Goal: Task Accomplishment & Management: Complete application form

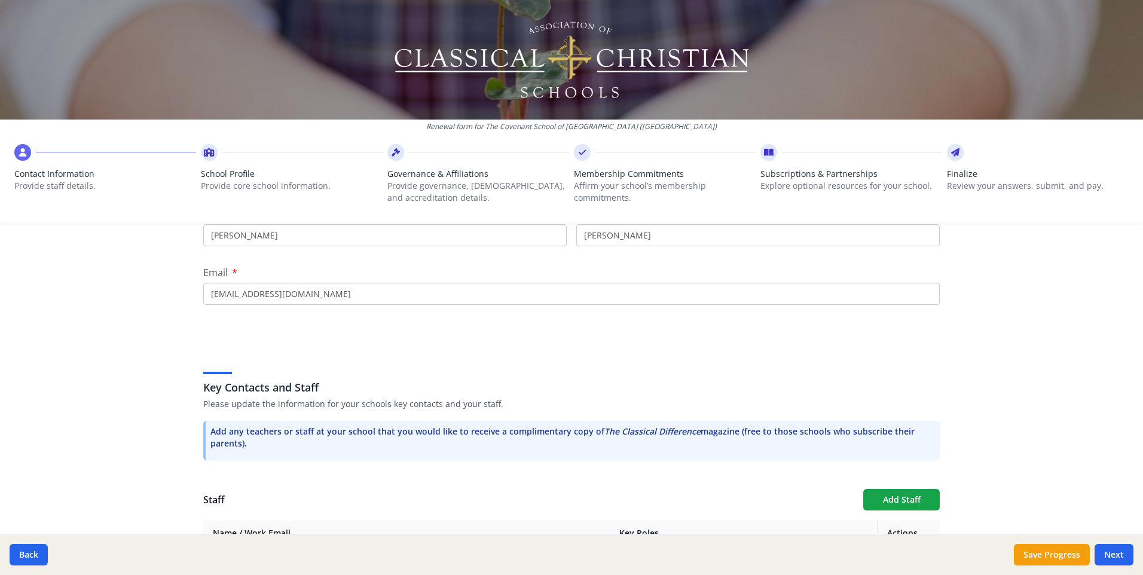
scroll to position [156, 0]
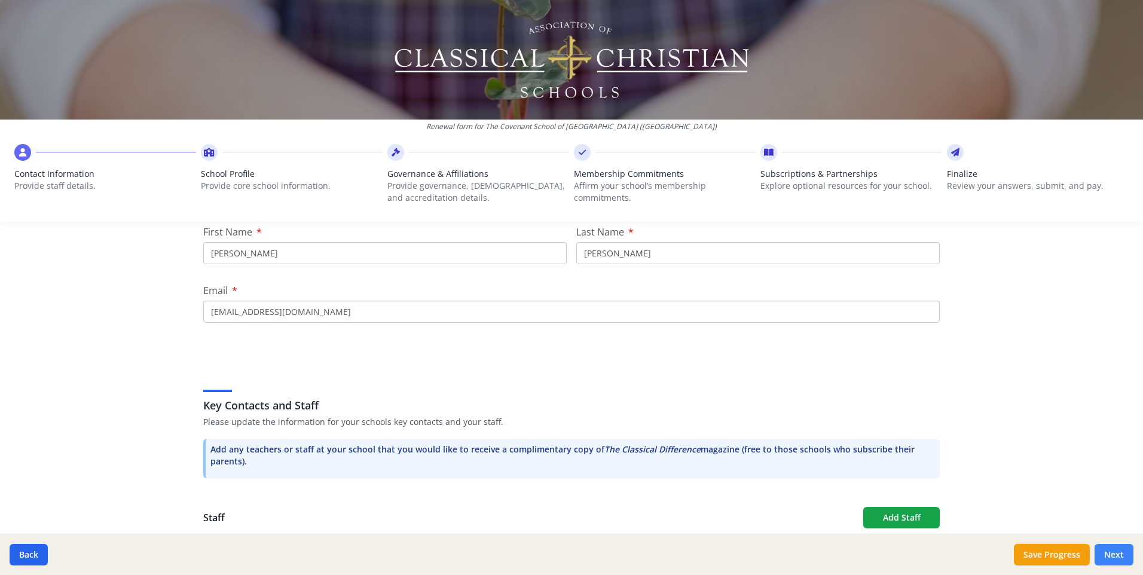
click at [1110, 556] on button "Next" at bounding box center [1114, 555] width 39 height 22
type input "[PHONE_NUMBER]"
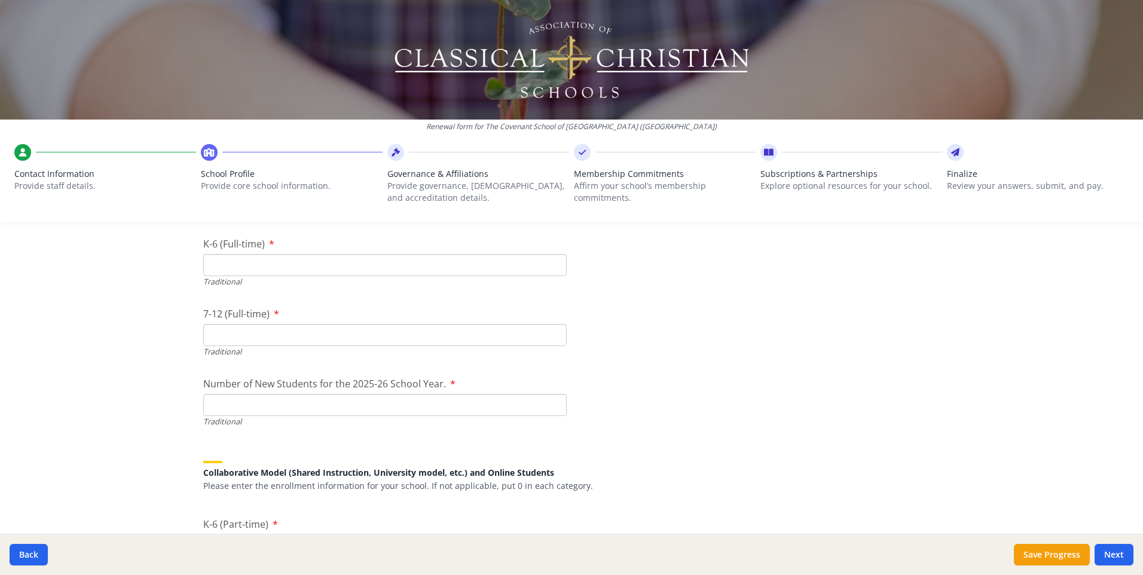
scroll to position [2631, 0]
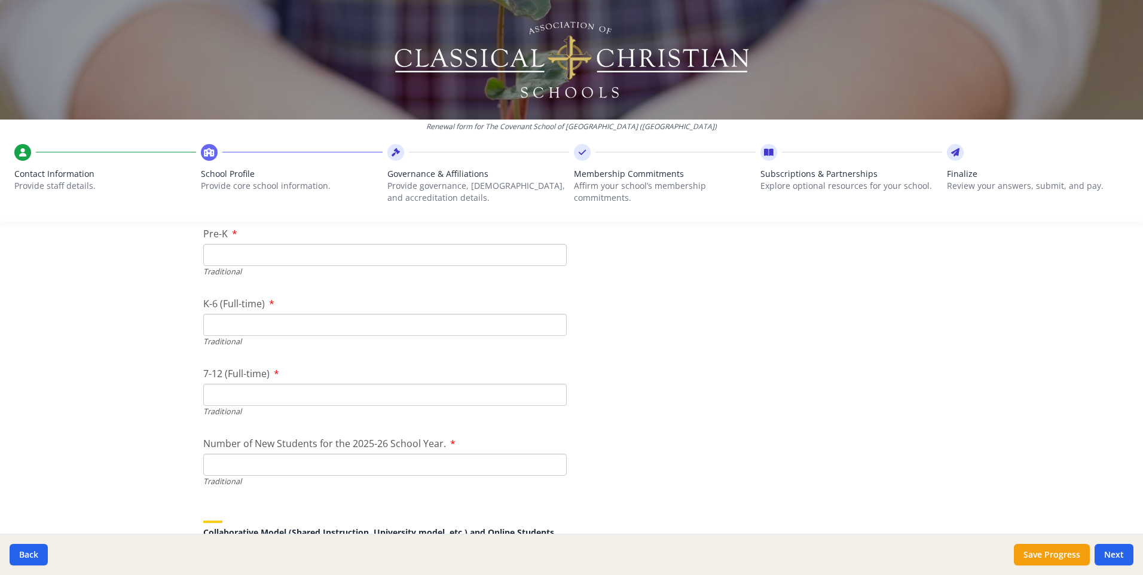
click at [296, 457] on input "Number of New Students for the 2025-26 School Year." at bounding box center [385, 465] width 364 height 22
type input "95"
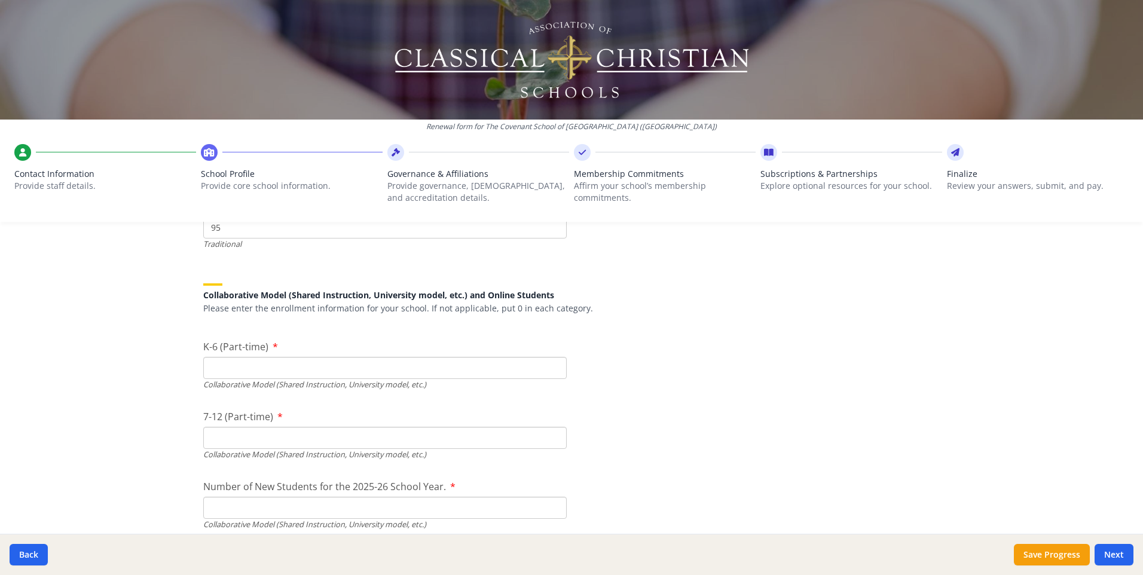
scroll to position [2870, 0]
click at [399, 369] on input "K-6 (Part-time)" at bounding box center [385, 366] width 364 height 22
type input "0"
click at [395, 431] on input "7-12 (Part-time)" at bounding box center [385, 436] width 364 height 22
type input "0"
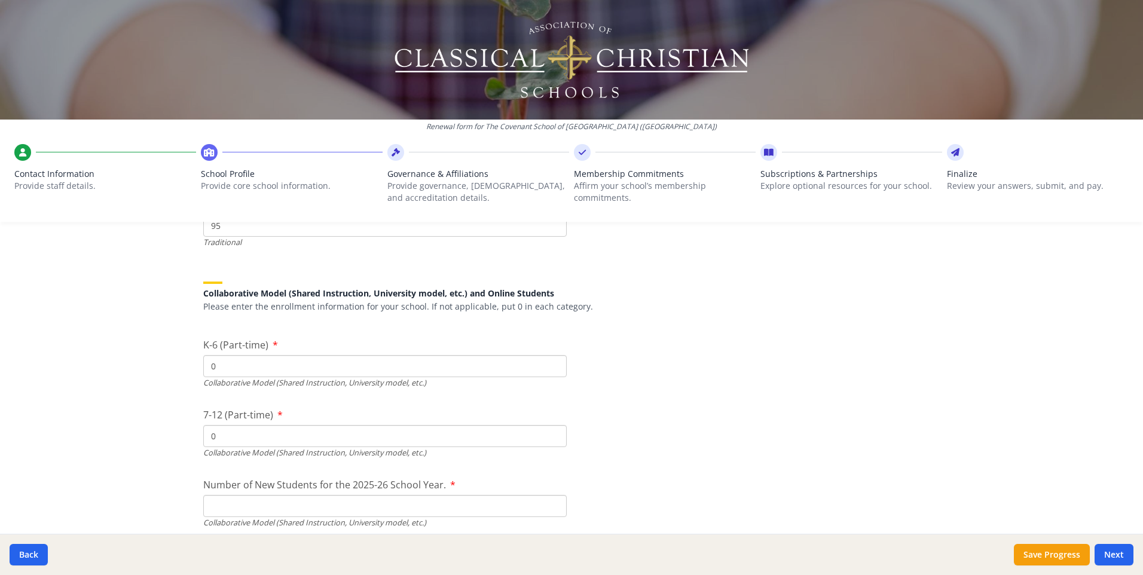
click at [402, 502] on input "Number of New Students for the 2025-26 School Year." at bounding box center [385, 506] width 364 height 22
type input "0"
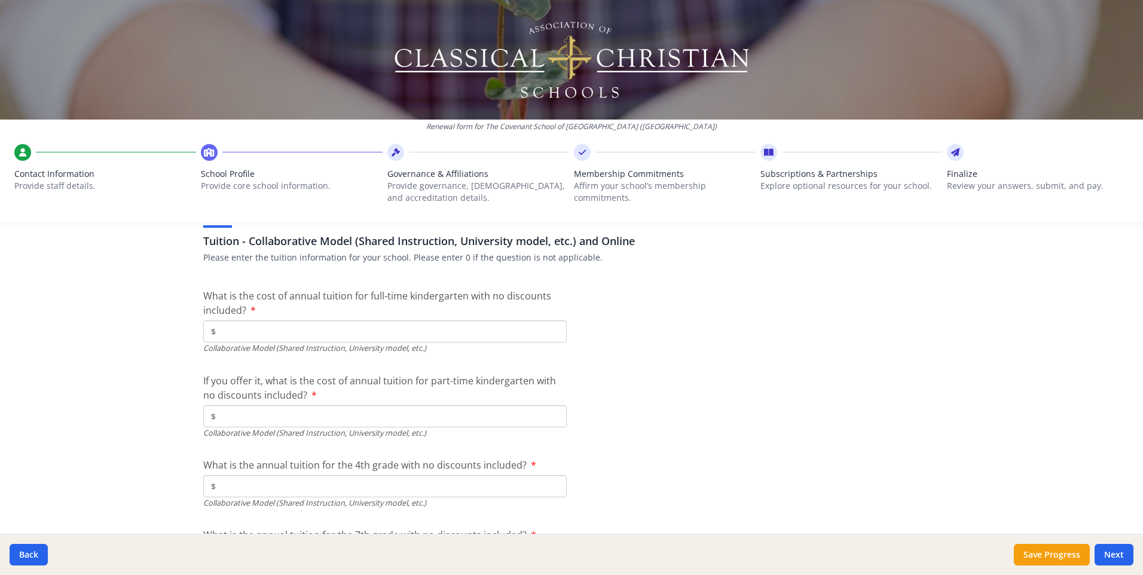
scroll to position [3767, 0]
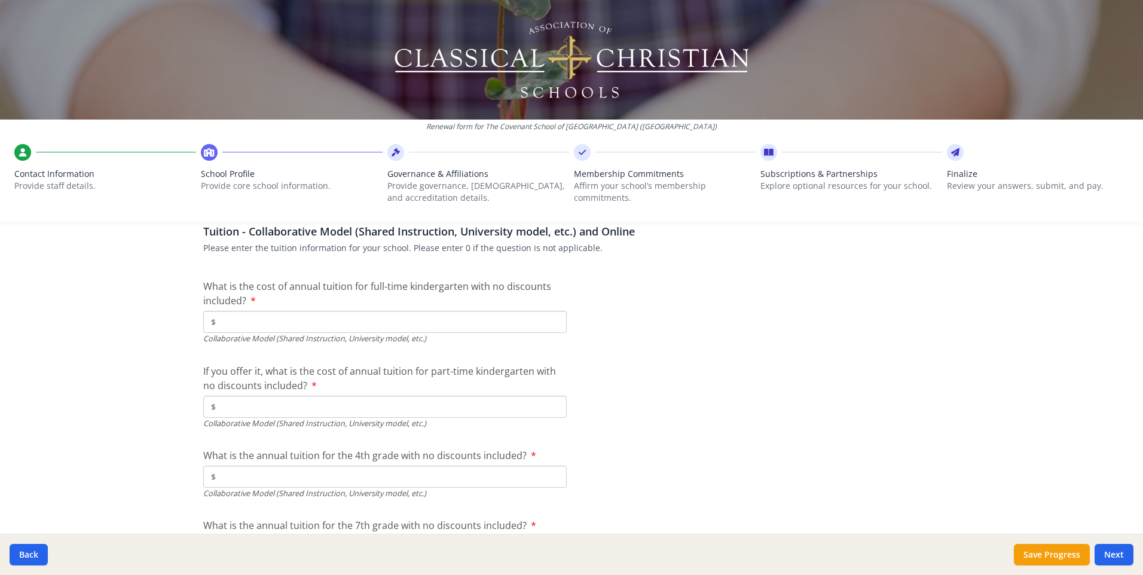
click at [371, 322] on input "$" at bounding box center [385, 322] width 364 height 22
click at [326, 318] on input "$" at bounding box center [385, 322] width 364 height 22
type input "$0"
click at [324, 396] on input "$" at bounding box center [385, 407] width 364 height 22
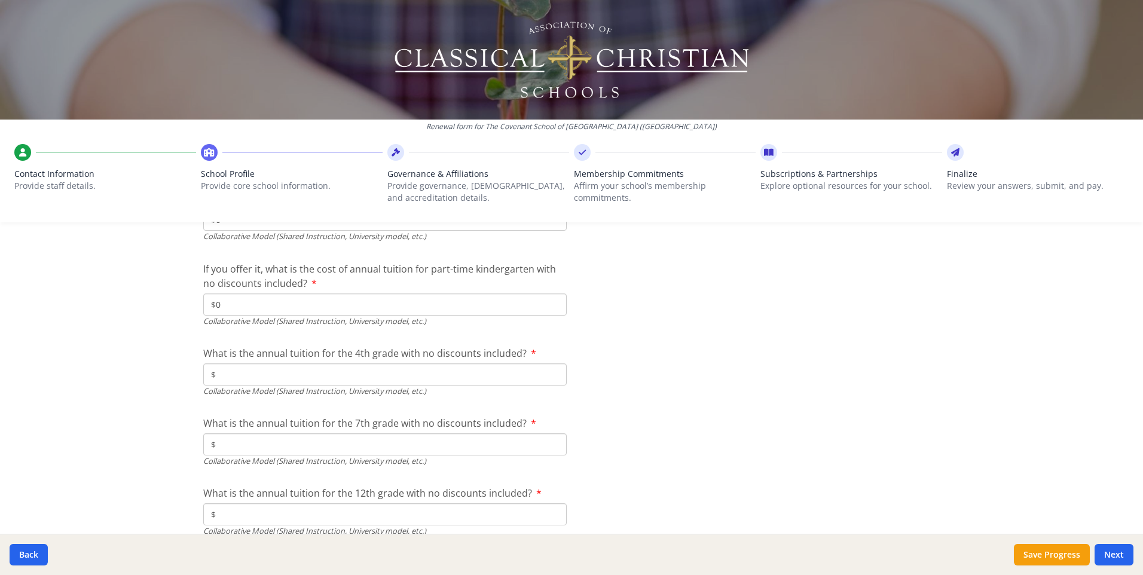
scroll to position [3887, 0]
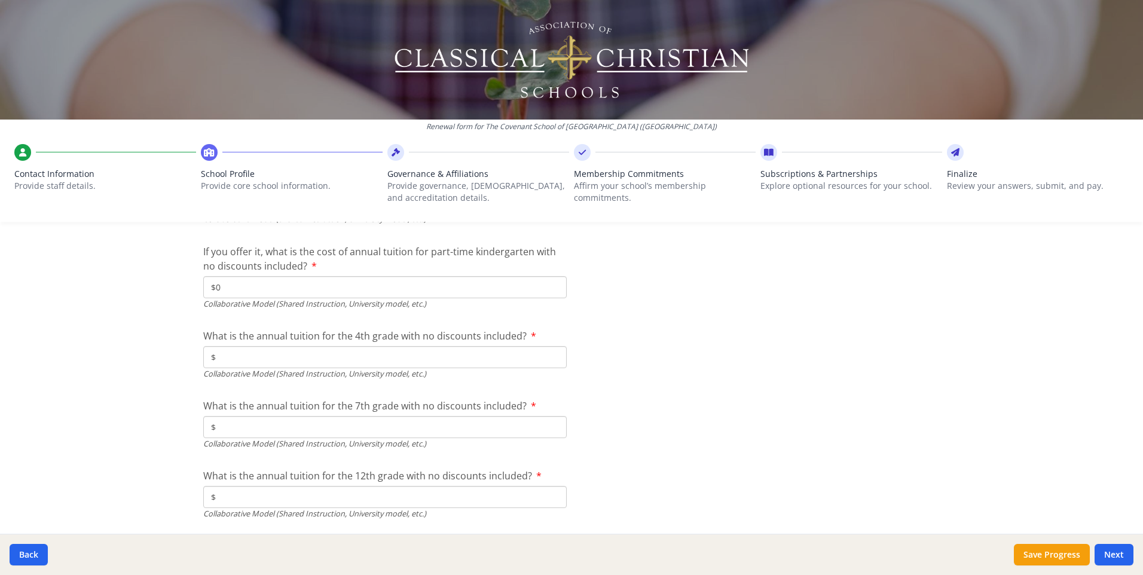
type input "$0"
click at [438, 362] on input "$" at bounding box center [385, 357] width 364 height 22
type input "$0"
click at [439, 420] on input "$" at bounding box center [385, 427] width 364 height 22
type input "$0"
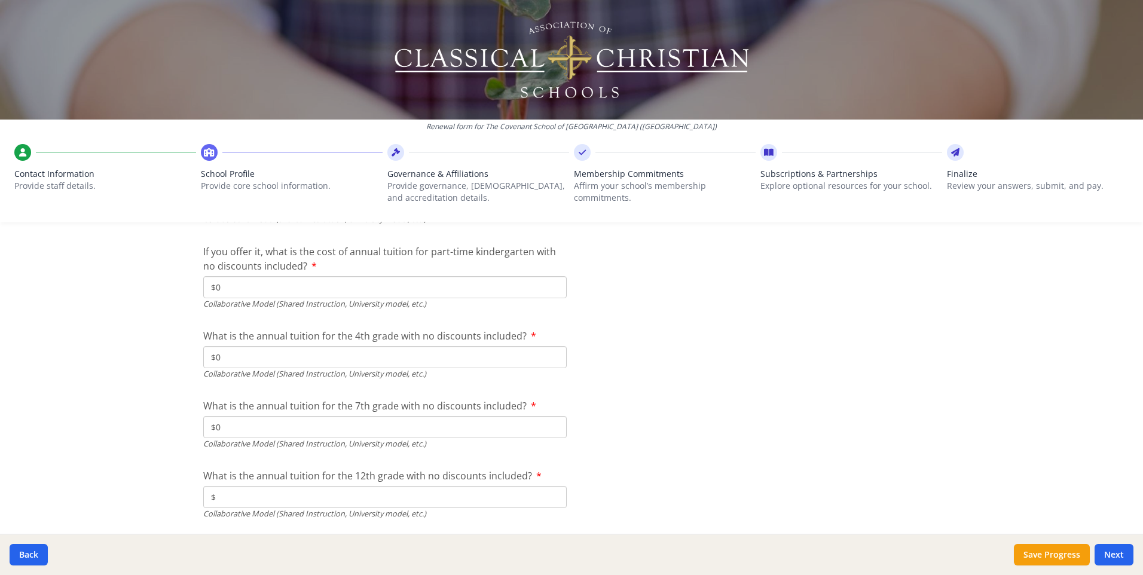
click at [434, 487] on input "$" at bounding box center [385, 497] width 364 height 22
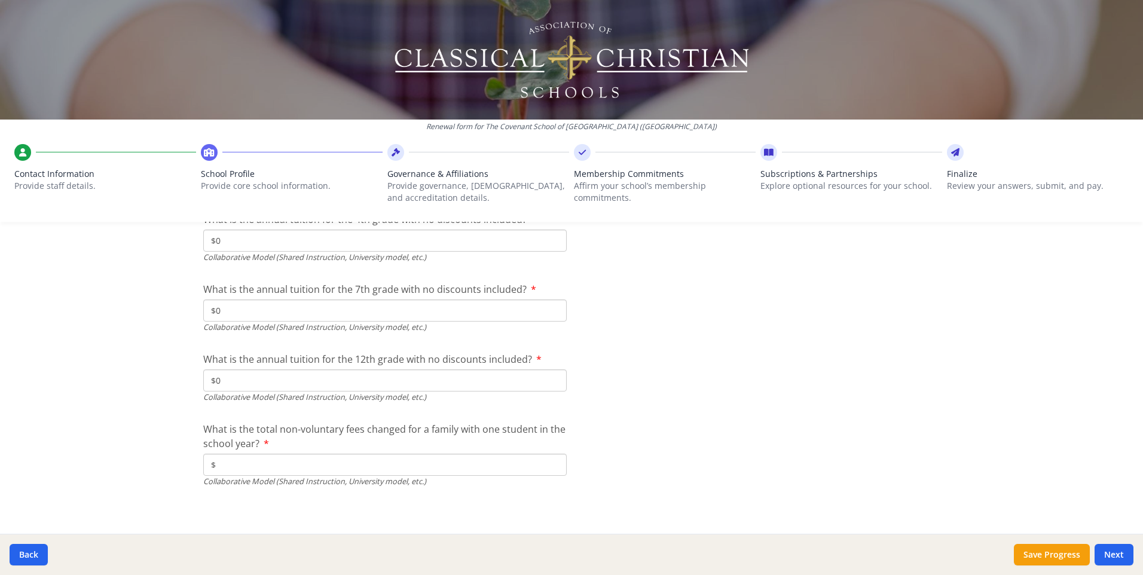
scroll to position [4008, 0]
type input "$0"
click at [418, 461] on input "$" at bounding box center [385, 461] width 364 height 22
type input "$0"
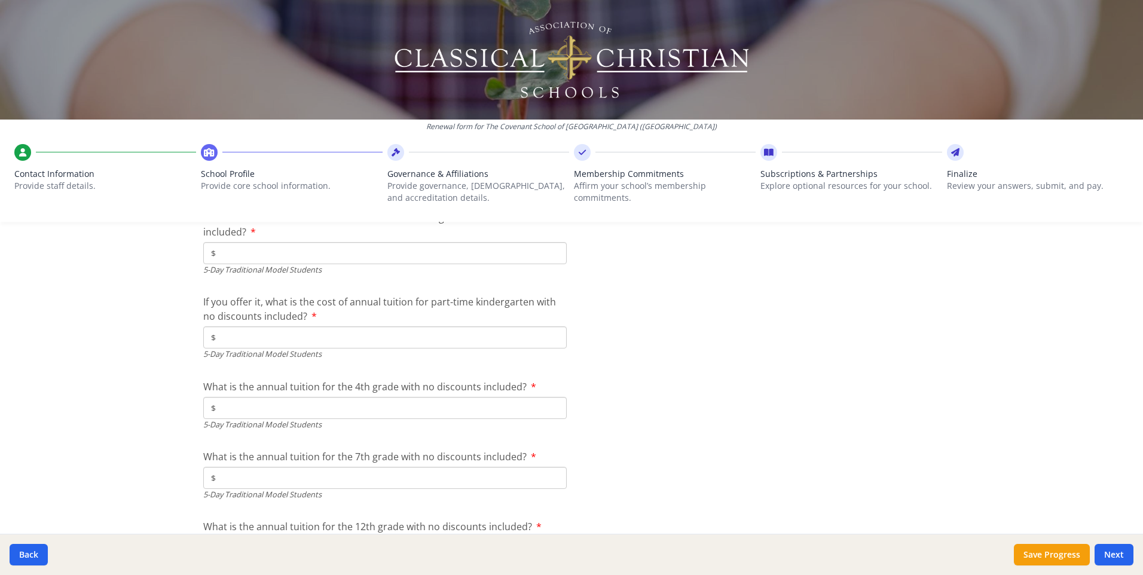
scroll to position [3230, 0]
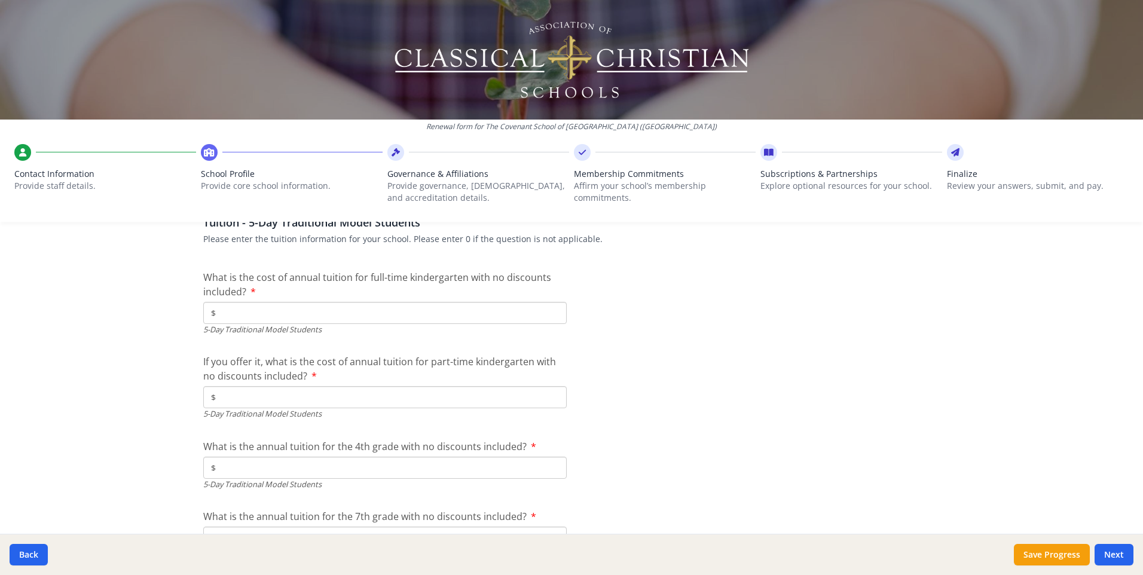
click at [438, 396] on input "$" at bounding box center [385, 397] width 364 height 22
type input "$0"
click at [434, 307] on input "$" at bounding box center [385, 313] width 364 height 22
click at [359, 306] on input "$" at bounding box center [385, 313] width 364 height 22
type input "$11 780.00"
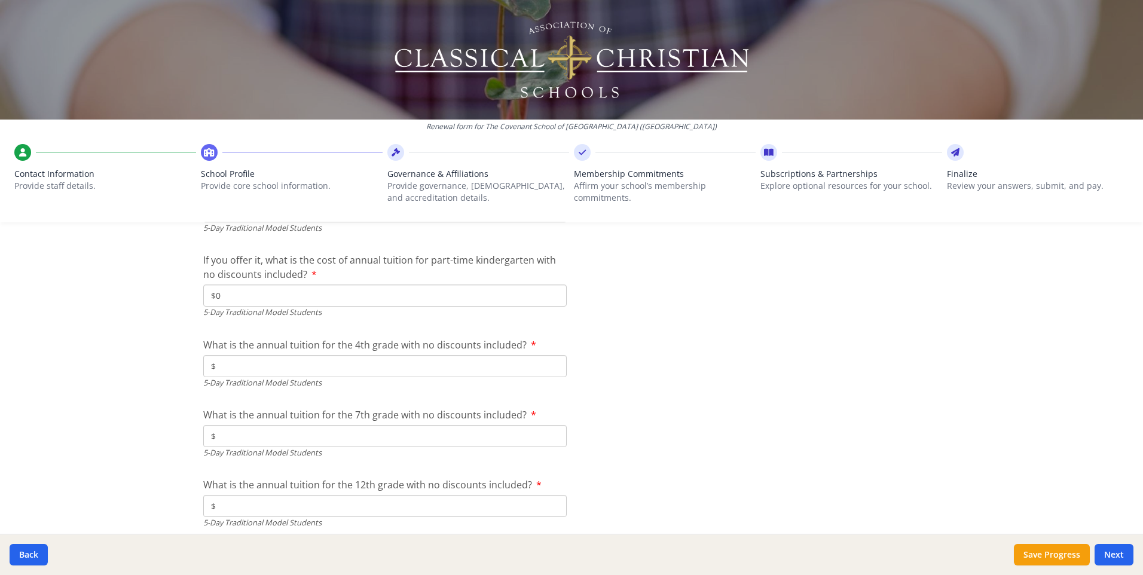
scroll to position [3350, 0]
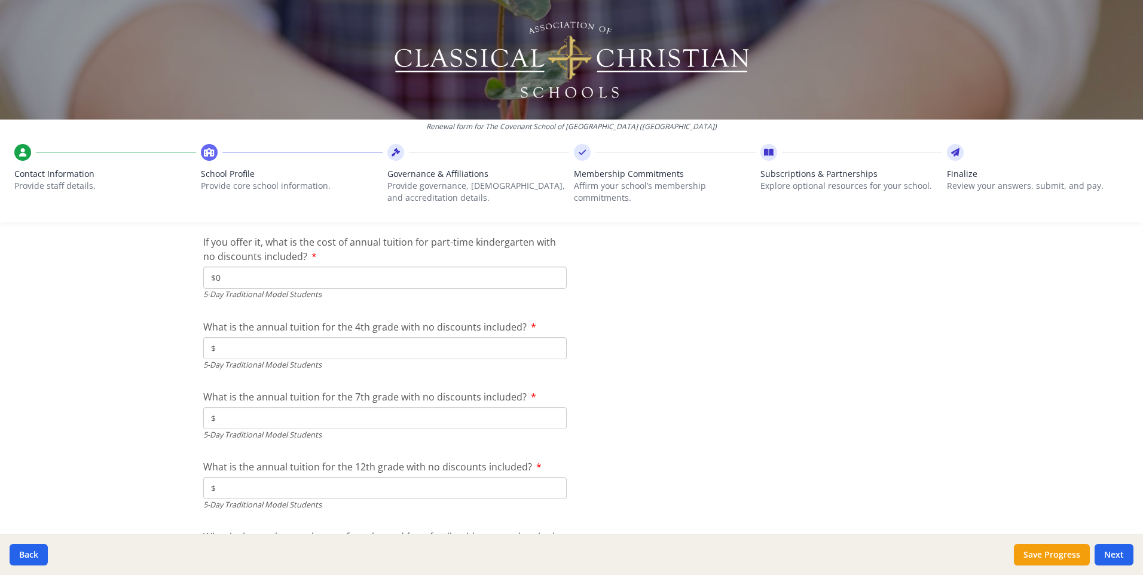
click at [450, 347] on input "$" at bounding box center [385, 348] width 364 height 22
type input "$11 780.00"
click at [346, 416] on input "$" at bounding box center [385, 418] width 364 height 22
type input "$11 875.00"
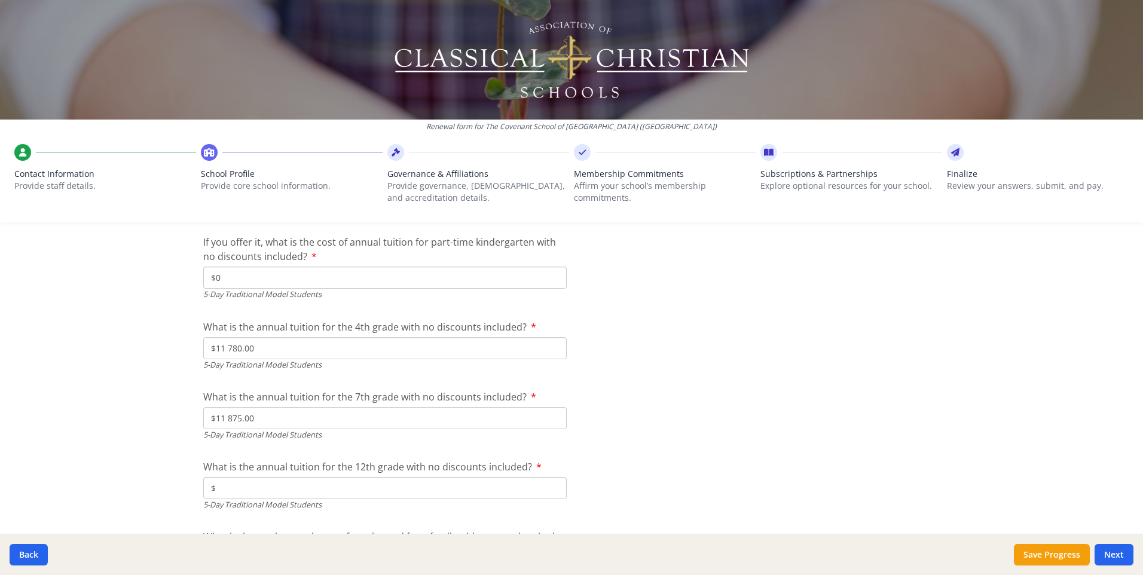
click at [324, 484] on input "$" at bounding box center [385, 488] width 364 height 22
type input "$12 600.00"
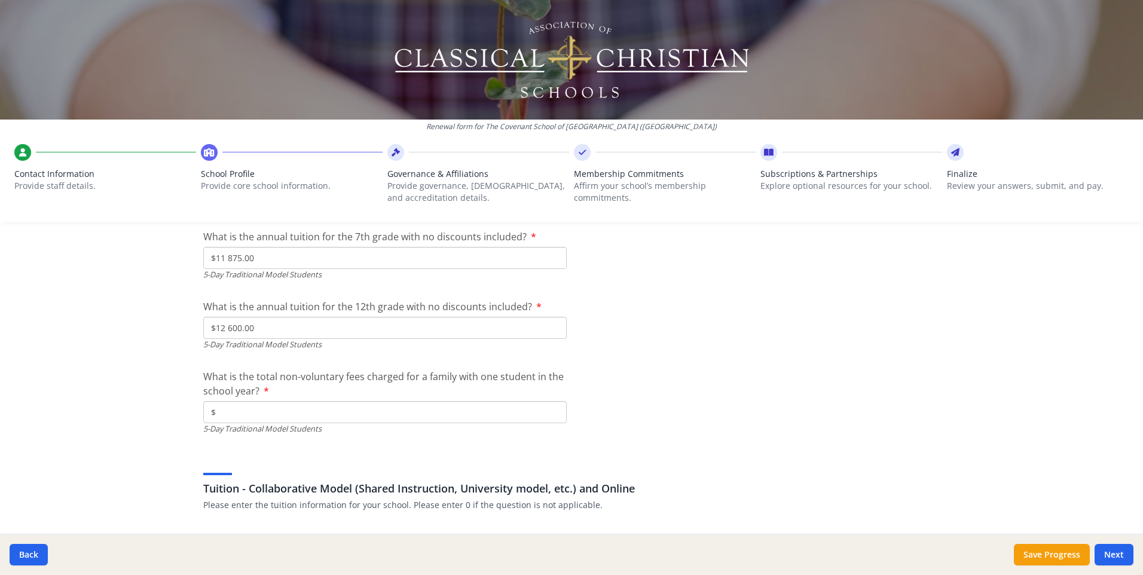
scroll to position [3529, 0]
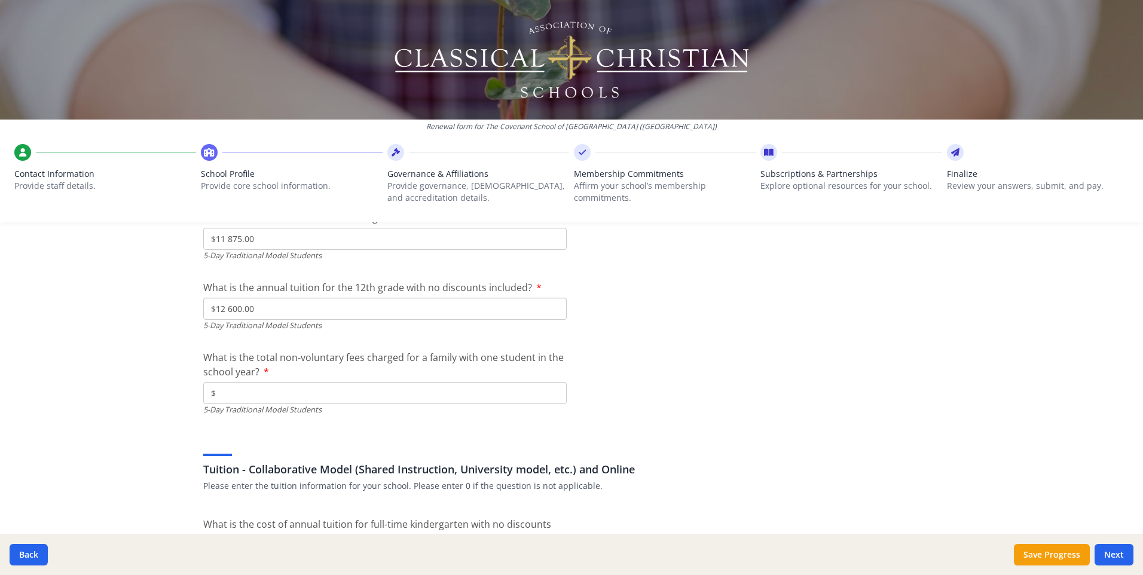
click at [277, 393] on input "$" at bounding box center [385, 393] width 364 height 22
type input "$0"
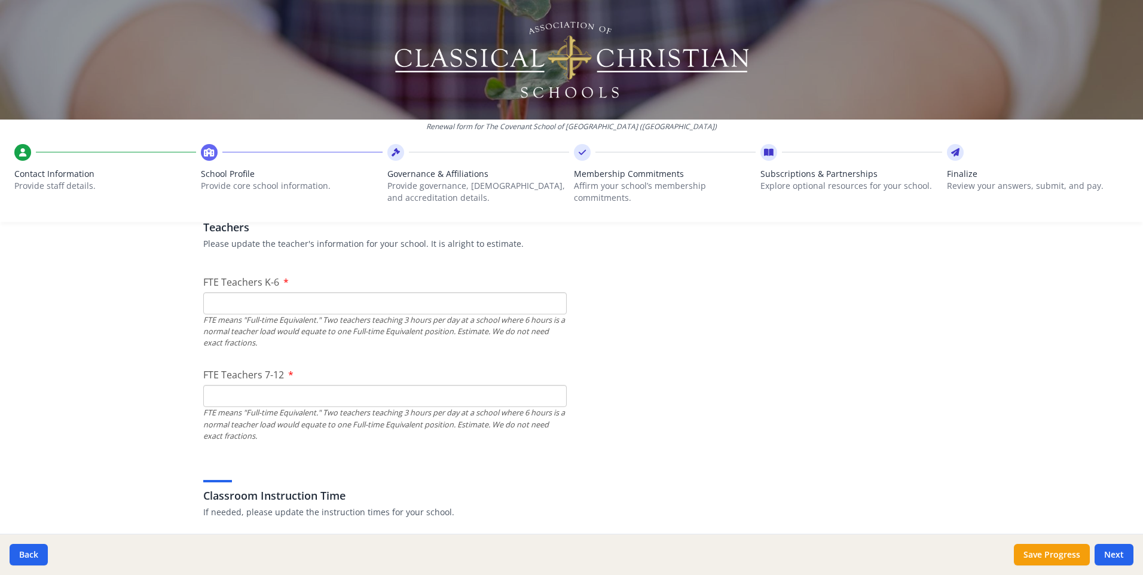
scroll to position [718, 0]
click at [307, 309] on input "FTE Teachers K-6" at bounding box center [385, 302] width 364 height 22
click at [301, 395] on input "FTE Teachers 7-12" at bounding box center [385, 395] width 364 height 22
click at [307, 294] on input "FTE Teachers K-6" at bounding box center [385, 302] width 364 height 22
click at [289, 395] on input "FTE Teachers 7-12" at bounding box center [385, 395] width 364 height 22
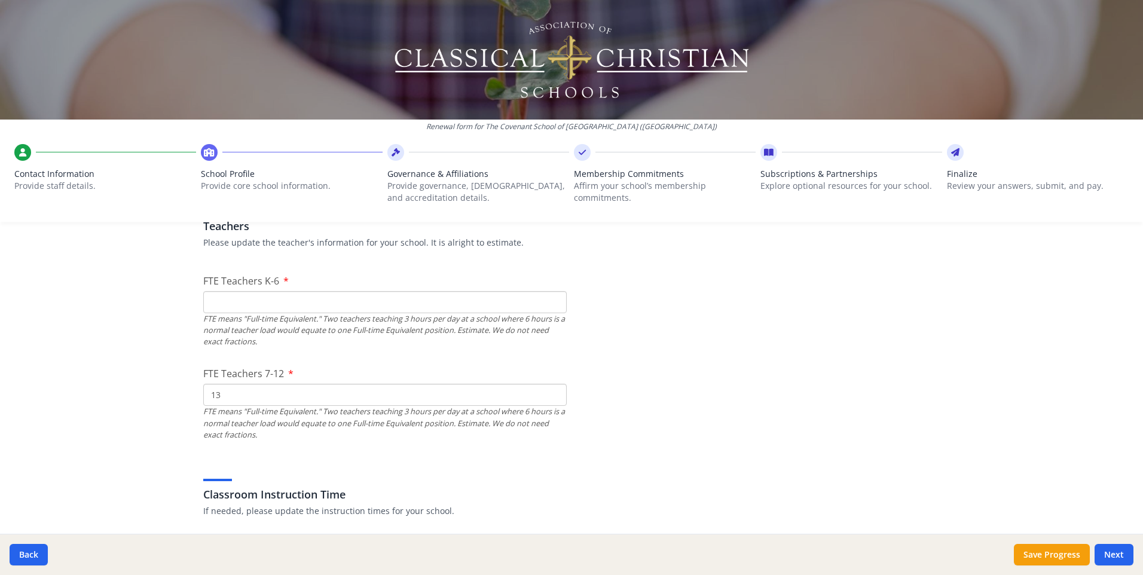
type input "13"
click at [263, 300] on input "FTE Teachers K-6" at bounding box center [385, 302] width 364 height 22
type input "18"
click at [341, 399] on input "13" at bounding box center [385, 395] width 364 height 22
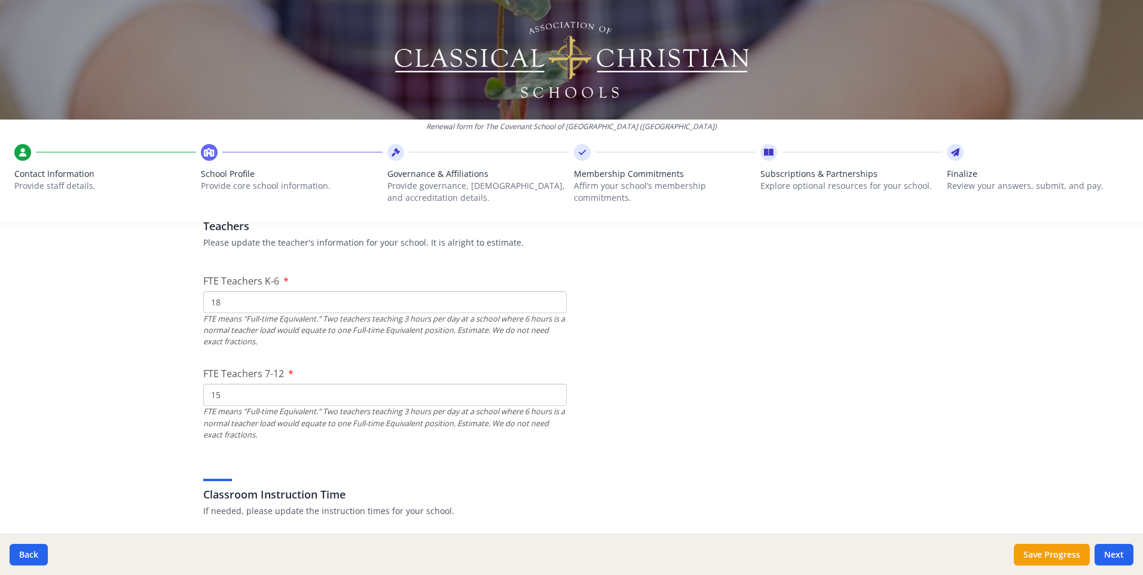
type input "15"
click at [279, 301] on input "18" at bounding box center [385, 302] width 364 height 22
type input "19"
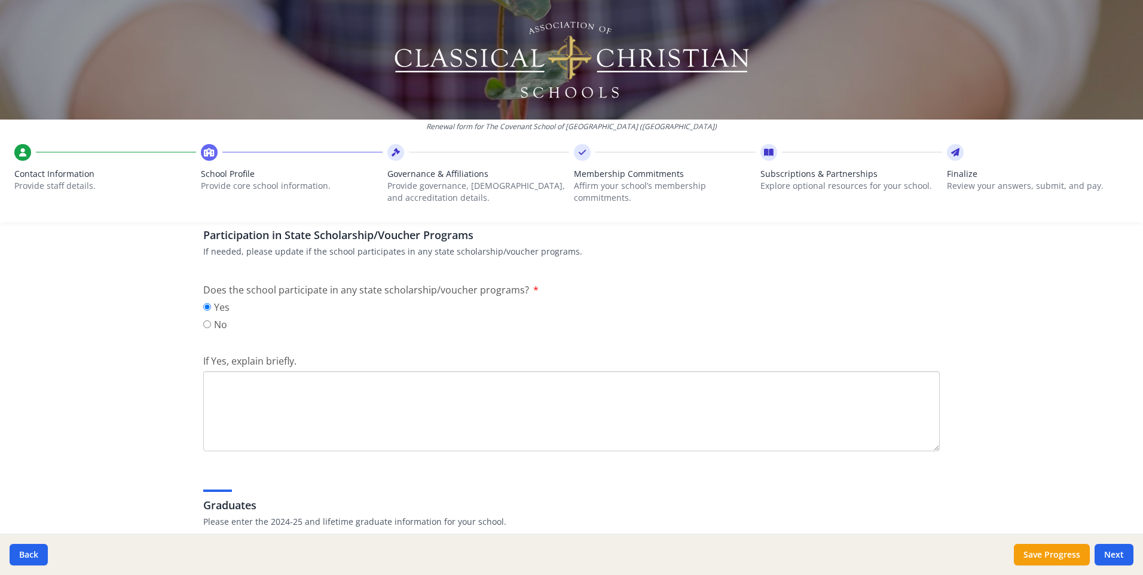
scroll to position [1555, 0]
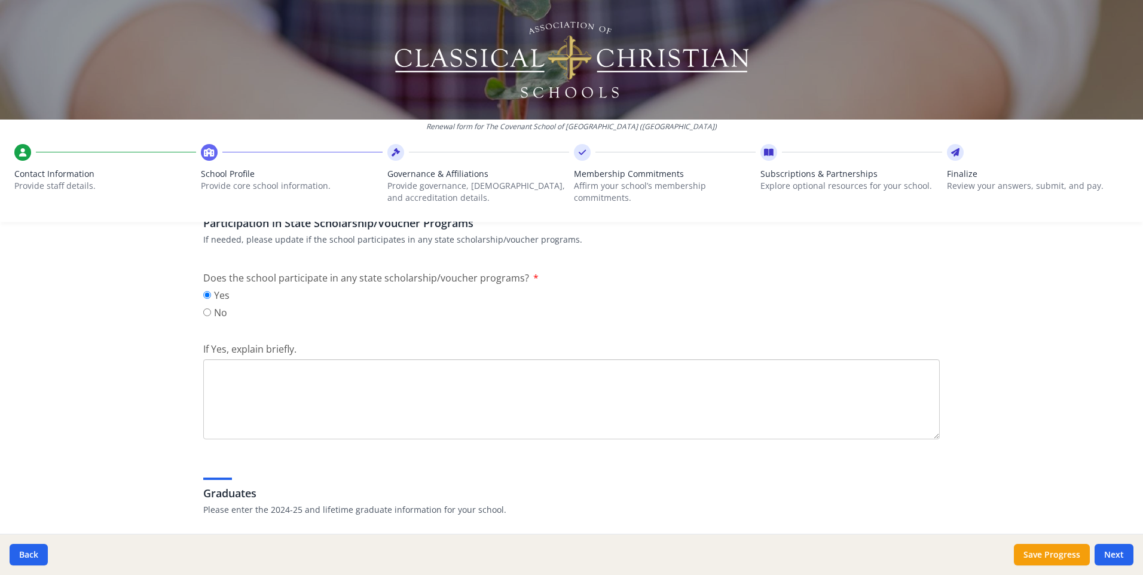
click at [250, 372] on textarea "If Yes, explain briefly." at bounding box center [571, 399] width 737 height 80
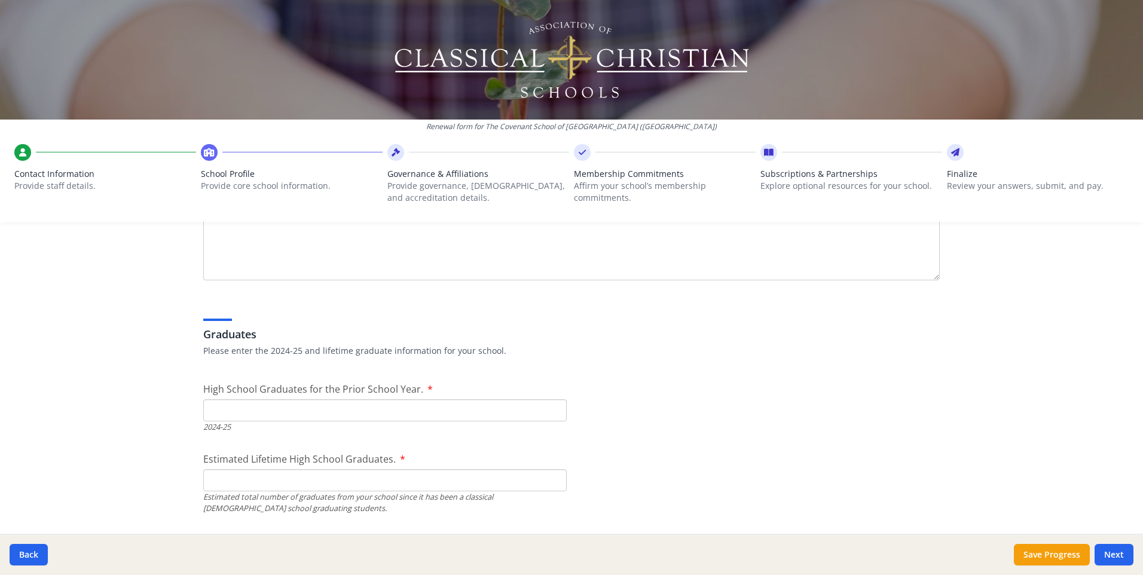
scroll to position [1734, 0]
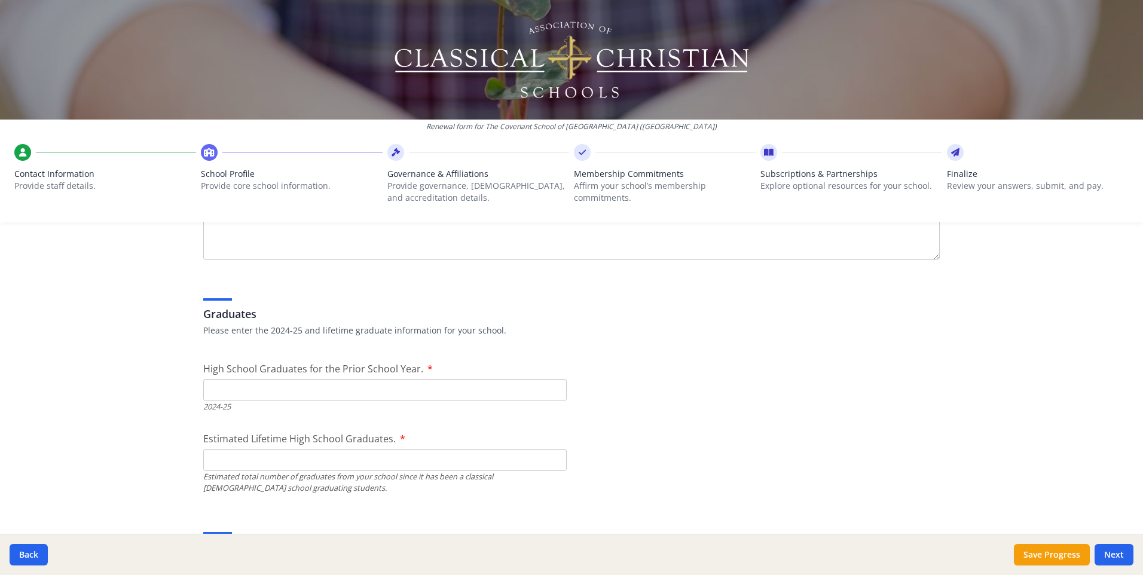
type textarea "Step Up for Students"
click at [297, 385] on input "High School Graduates for the Prior School Year." at bounding box center [385, 390] width 364 height 22
type input "20"
click at [331, 461] on input "Estimated Lifetime High School Graduates." at bounding box center [385, 460] width 364 height 22
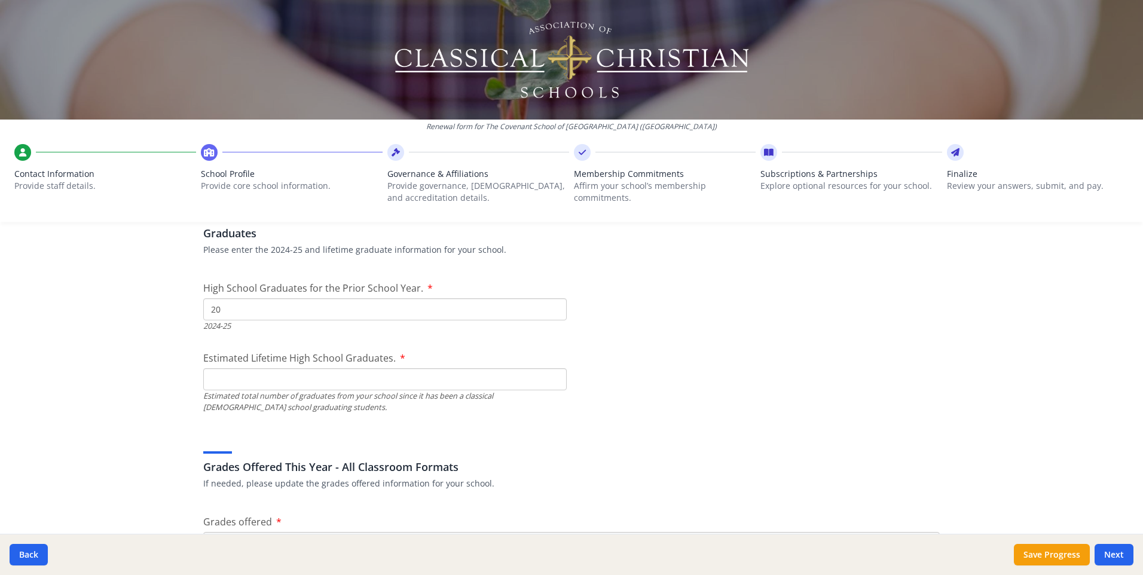
scroll to position [1794, 0]
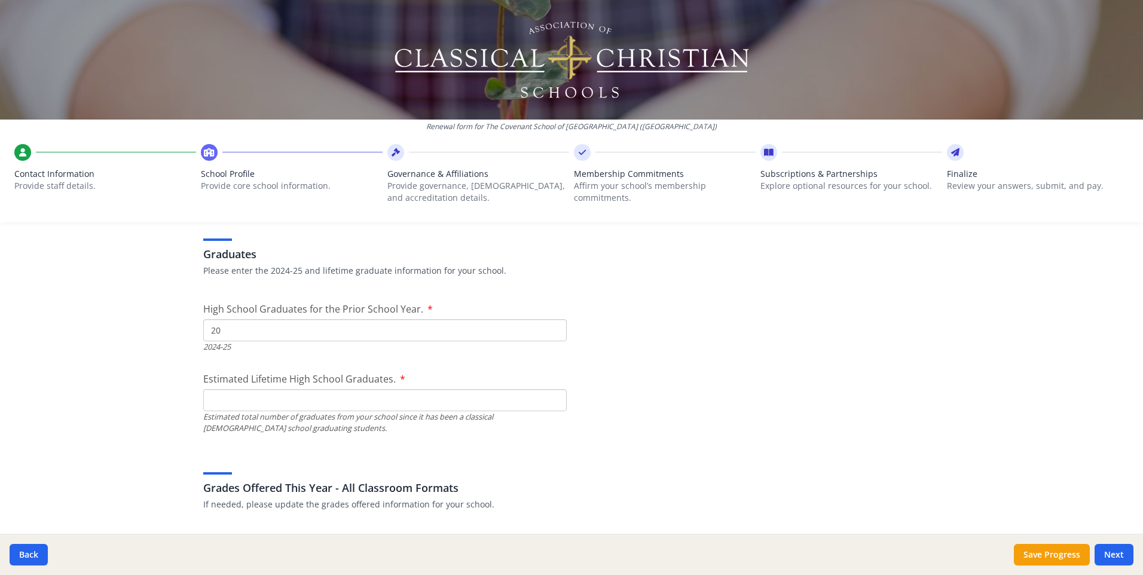
click at [343, 398] on input "Estimated Lifetime High School Graduates." at bounding box center [385, 400] width 364 height 22
type input "60"
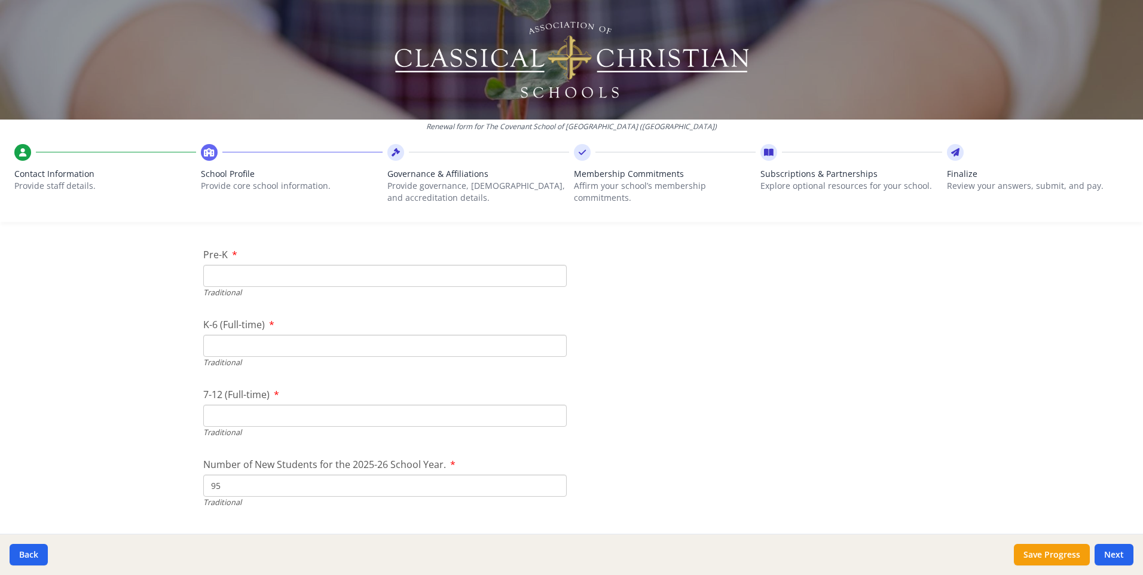
scroll to position [2631, 0]
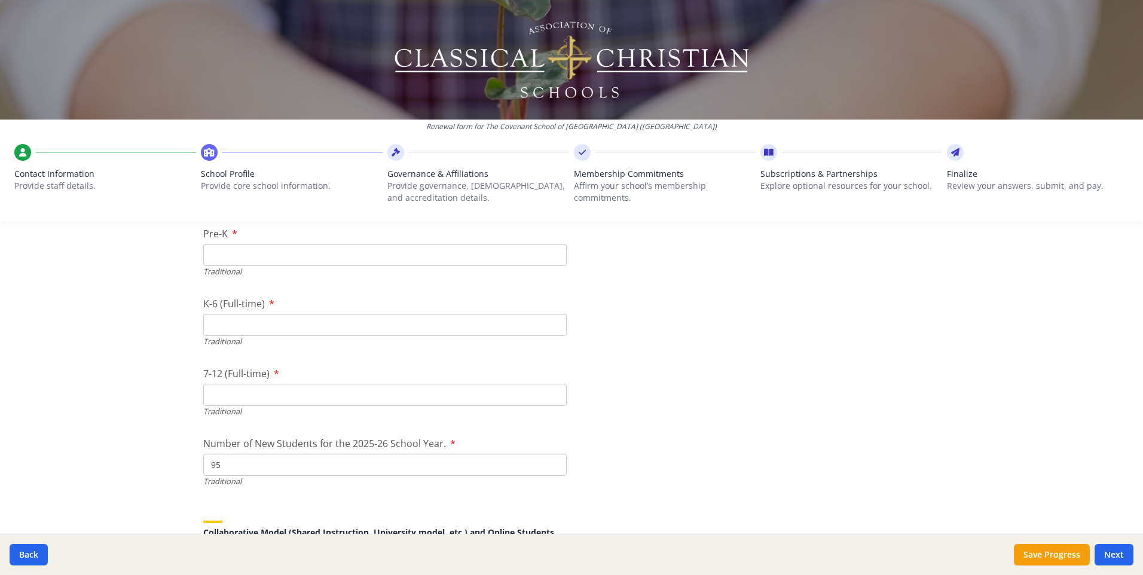
click at [268, 251] on input "Pre-K" at bounding box center [385, 255] width 364 height 22
type input "18"
click at [266, 325] on input "K-6 (Full-time)" at bounding box center [385, 325] width 364 height 22
type input "213"
click at [279, 395] on input "7-12 (Full-time)" at bounding box center [385, 395] width 364 height 22
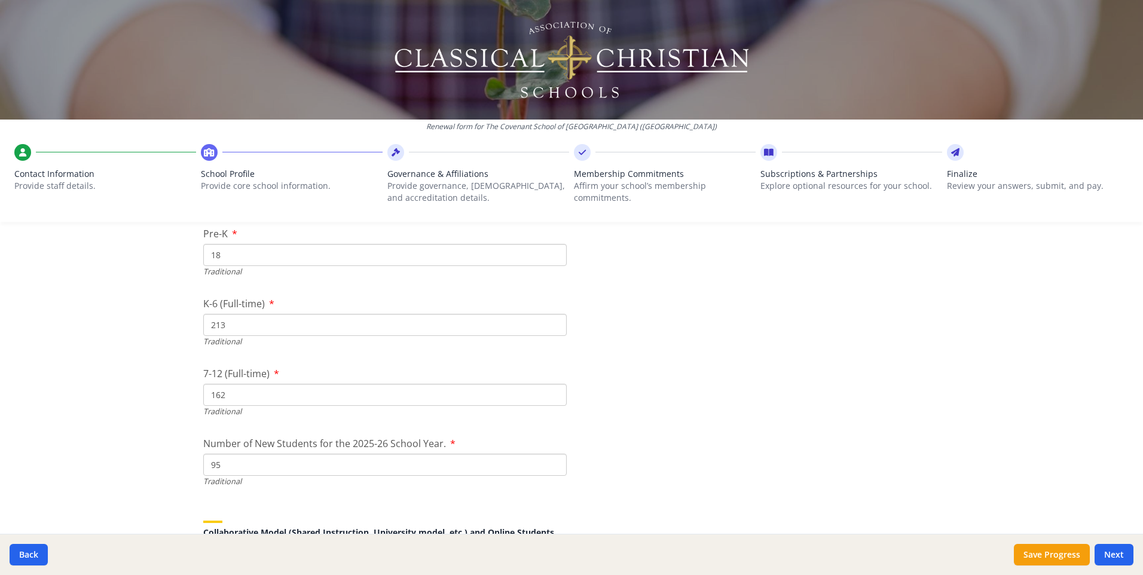
type input "162"
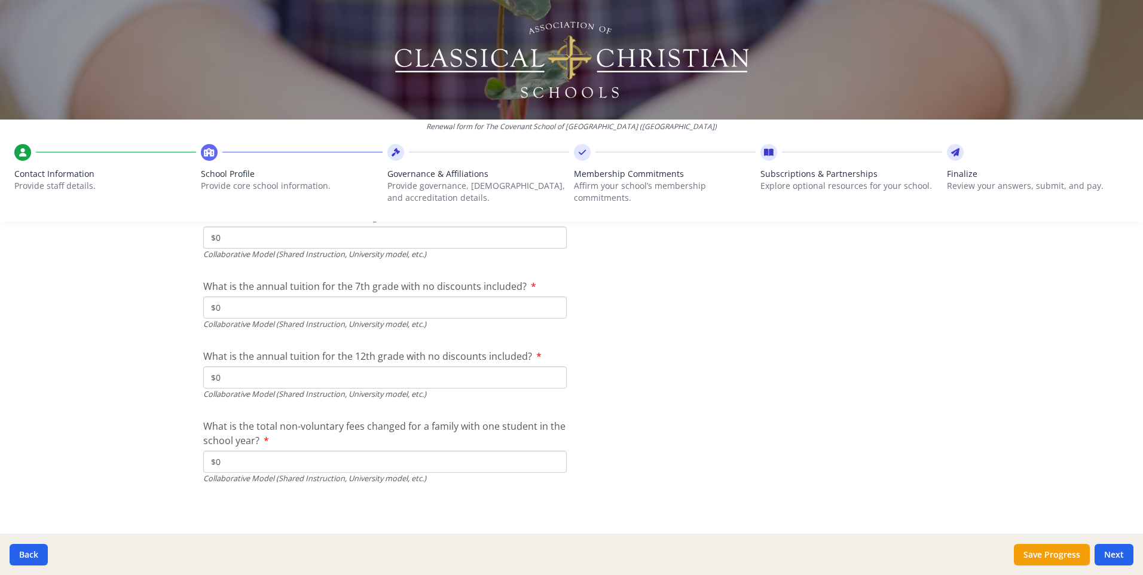
scroll to position [4008, 0]
click at [1129, 556] on button "Next" at bounding box center [1114, 555] width 39 height 22
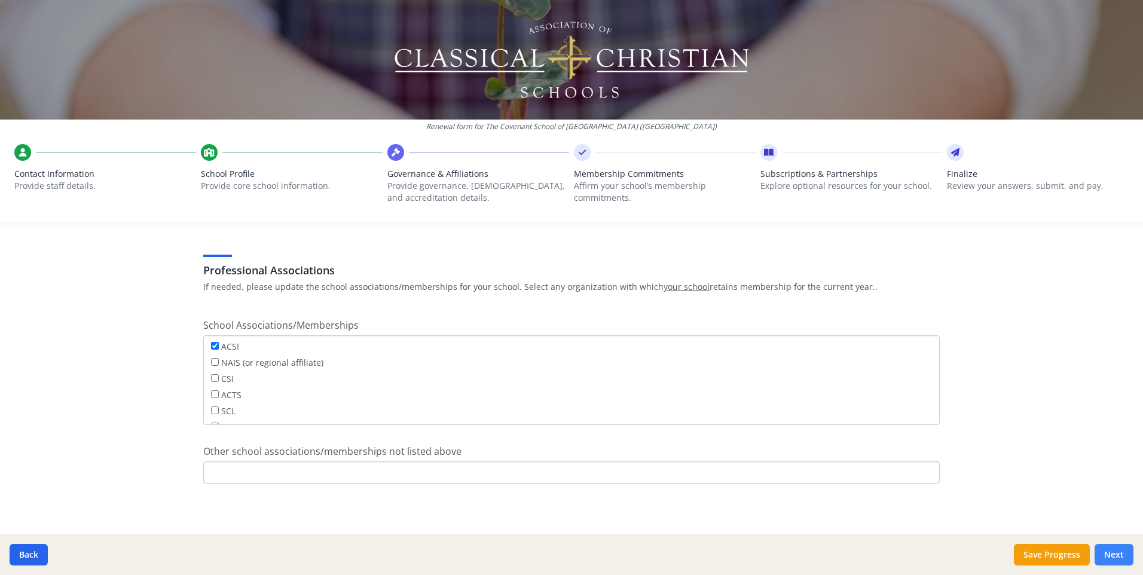
scroll to position [680, 0]
click at [1116, 556] on button "Next" at bounding box center [1114, 555] width 39 height 22
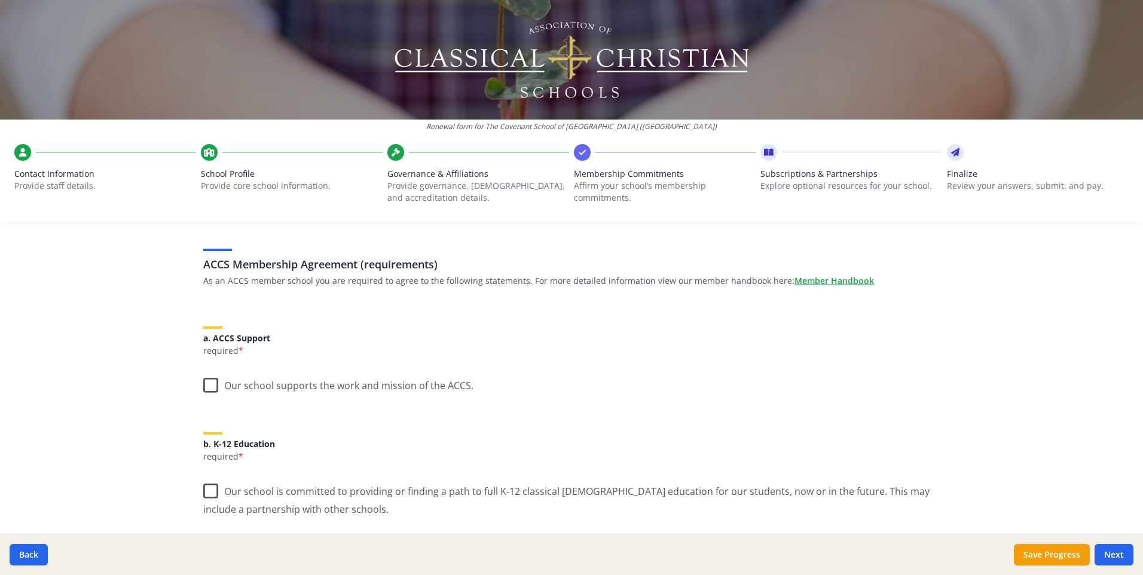
scroll to position [60, 0]
click at [210, 386] on label "Our school supports the work and mission of the ACCS." at bounding box center [338, 383] width 270 height 26
click at [0, 0] on input "Our school supports the work and mission of the ACCS." at bounding box center [0, 0] width 0 height 0
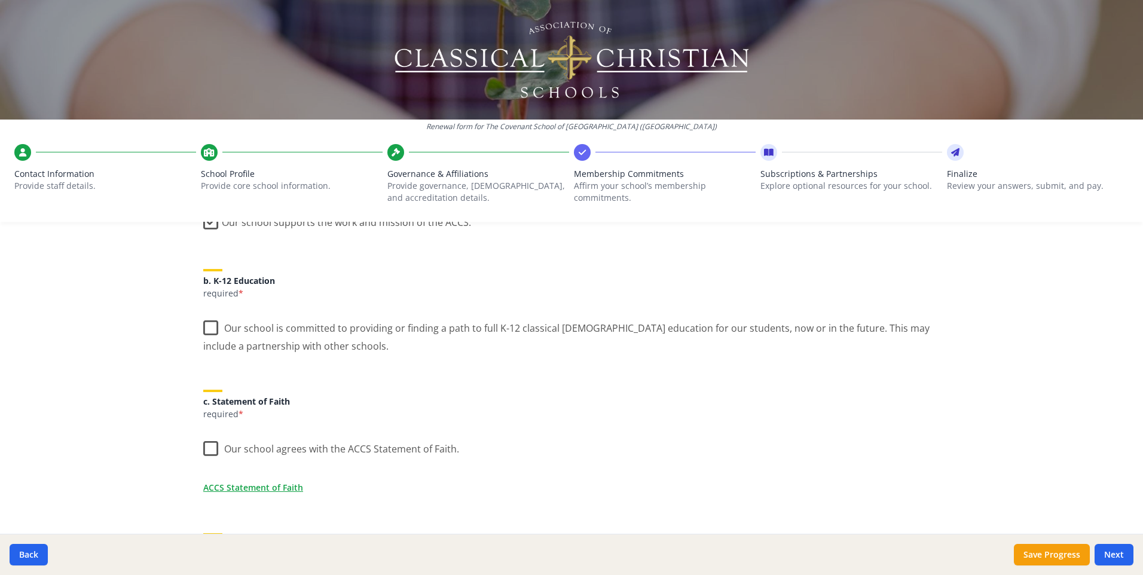
scroll to position [239, 0]
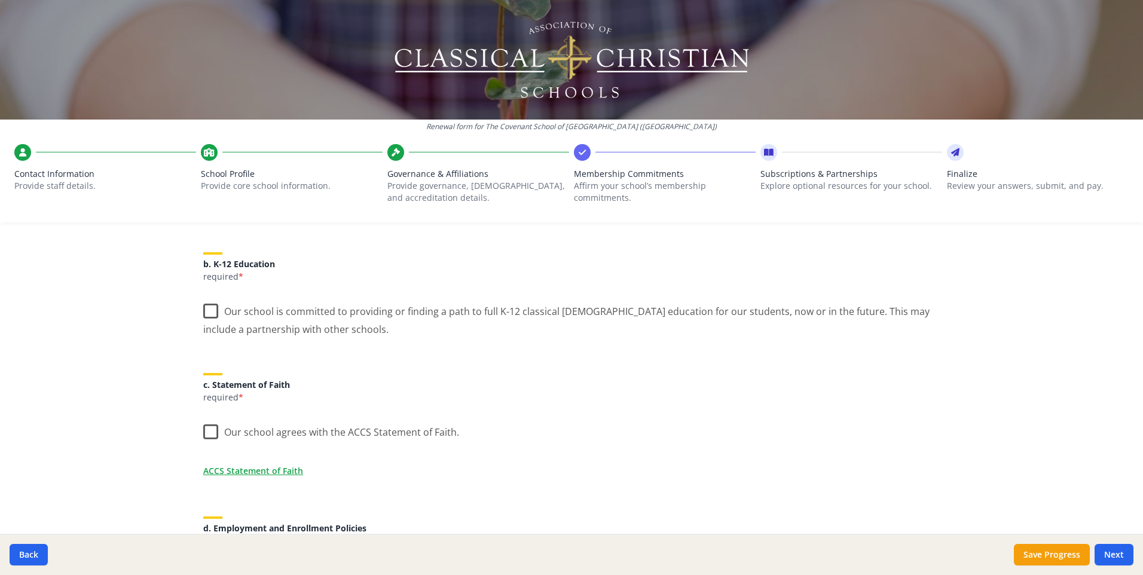
click at [203, 307] on label "Our school is committed to providing or finding a path to full K-12 classical […" at bounding box center [571, 316] width 737 height 40
click at [0, 0] on input "Our school is committed to providing or finding a path to full K-12 classical […" at bounding box center [0, 0] width 0 height 0
click at [207, 432] on label "Our school agrees with the ACCS Statement of Faith." at bounding box center [331, 430] width 256 height 26
click at [0, 0] on input "Our school agrees with the ACCS Statement of Faith." at bounding box center [0, 0] width 0 height 0
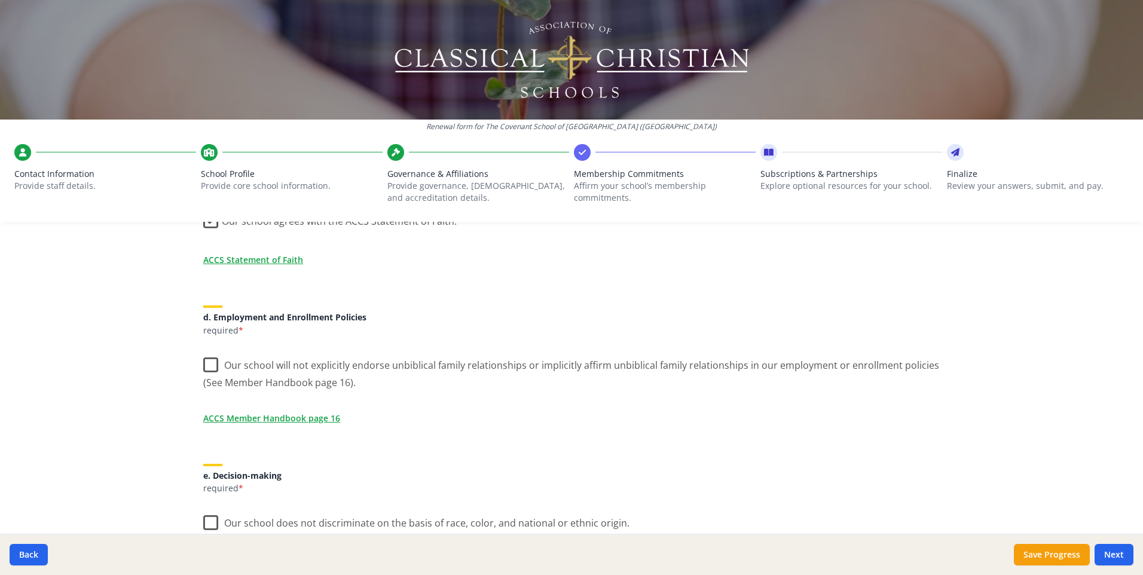
scroll to position [478, 0]
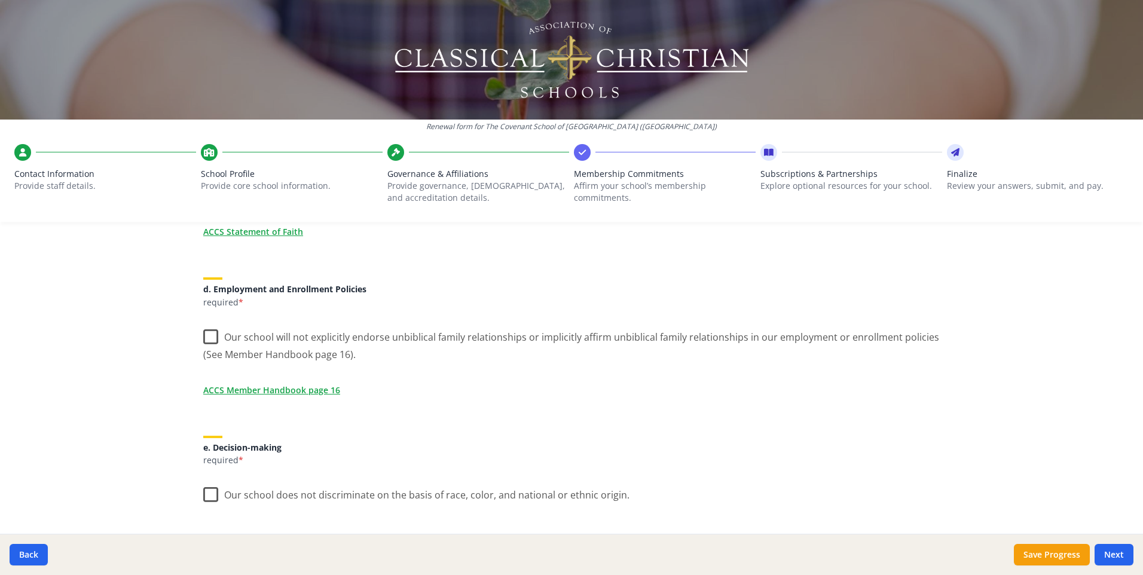
click at [207, 335] on label "Our school will not explicitly endorse unbiblical family relationships or impli…" at bounding box center [571, 342] width 737 height 40
click at [0, 0] on input "Our school will not explicitly endorse unbiblical family relationships or impli…" at bounding box center [0, 0] width 0 height 0
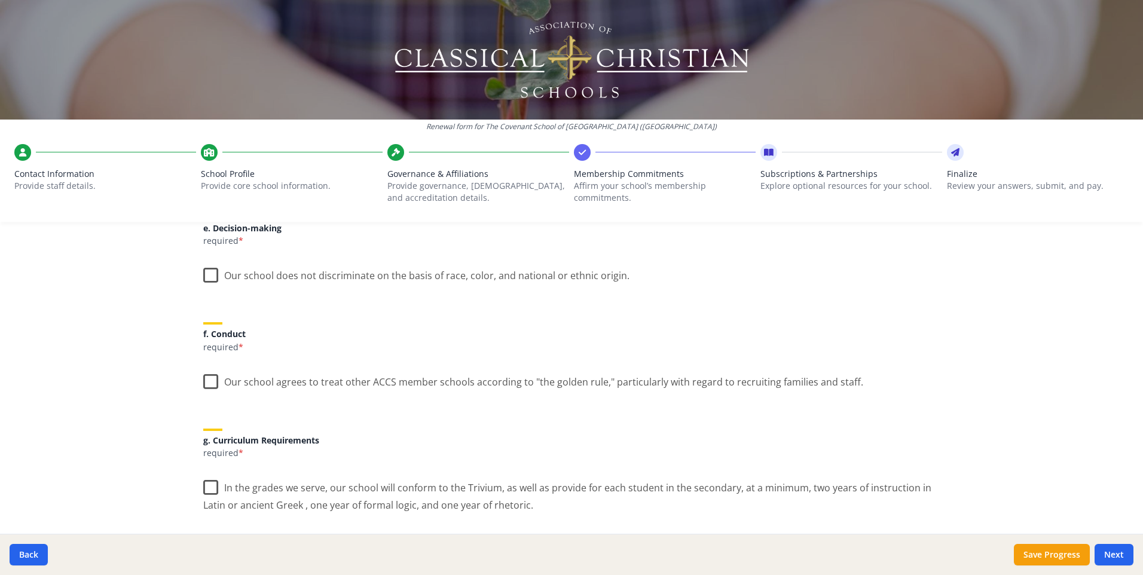
scroll to position [718, 0]
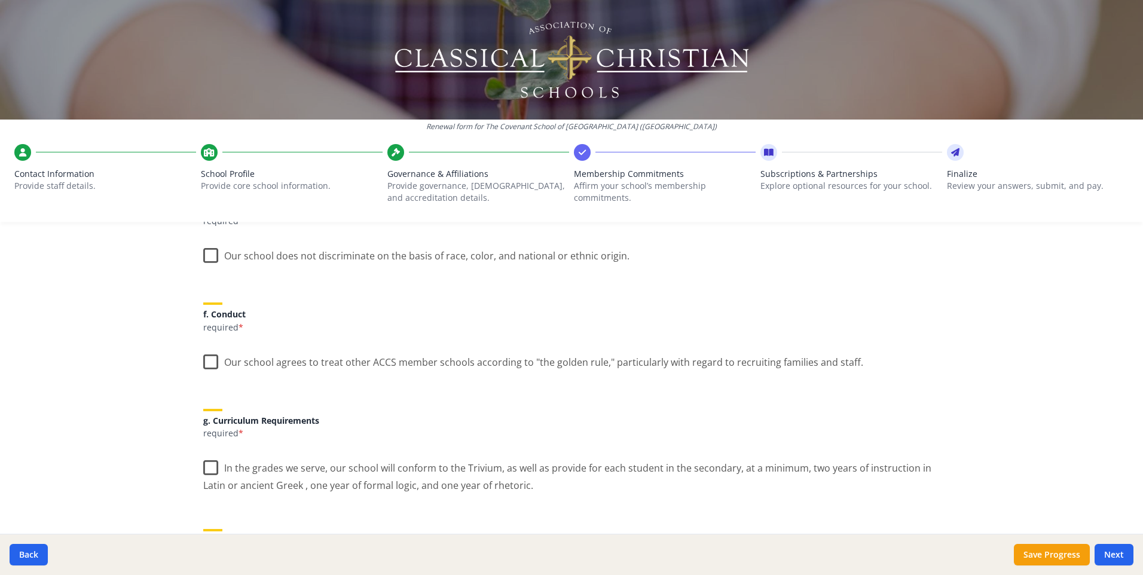
click at [210, 255] on label "Our school does not discriminate on the basis of race, color, and national or e…" at bounding box center [416, 253] width 426 height 26
click at [0, 0] on input "Our school does not discriminate on the basis of race, color, and national or e…" at bounding box center [0, 0] width 0 height 0
click at [206, 361] on label "Our school agrees to treat other ACCS member schools according to "the golden r…" at bounding box center [533, 360] width 660 height 26
click at [0, 0] on input "Our school agrees to treat other ACCS member schools according to "the golden r…" at bounding box center [0, 0] width 0 height 0
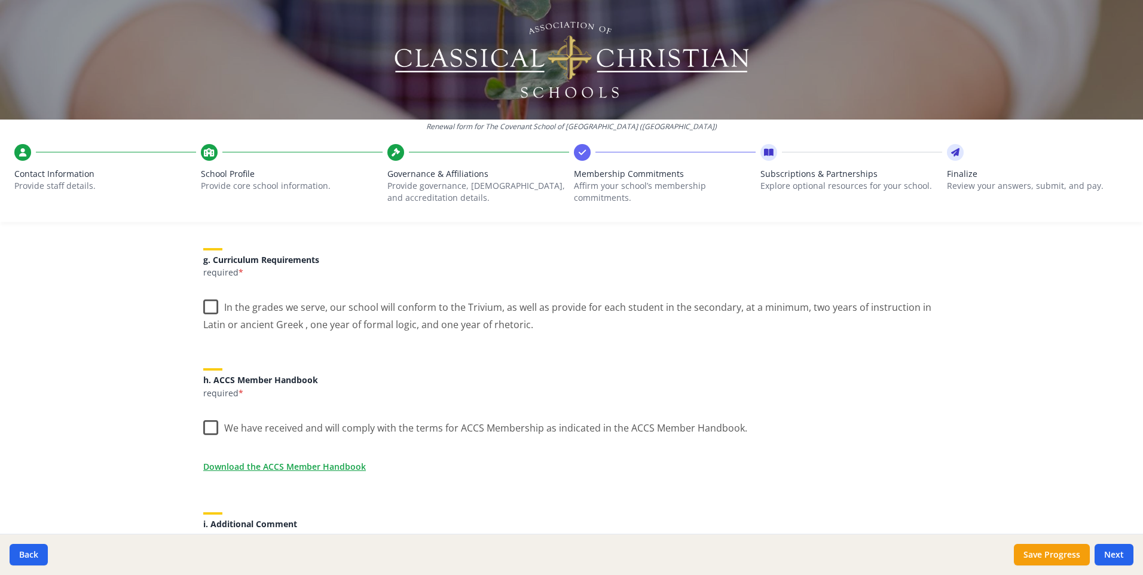
scroll to position [897, 0]
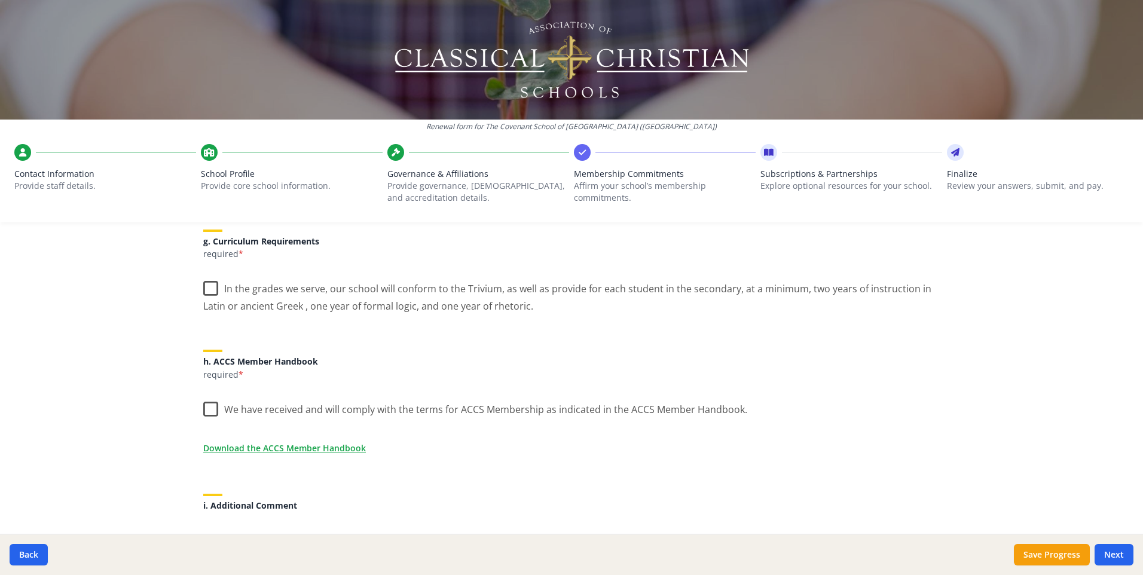
click at [206, 285] on label "In the grades we serve, our school will conform to the Trivium, as well as prov…" at bounding box center [571, 293] width 737 height 40
click at [0, 0] on input "In the grades we serve, our school will conform to the Trivium, as well as prov…" at bounding box center [0, 0] width 0 height 0
click at [207, 409] on label "We have received and will comply with the terms for ACCS Membership as indicate…" at bounding box center [475, 407] width 544 height 26
click at [0, 0] on input "We have received and will comply with the terms for ACCS Membership as indicate…" at bounding box center [0, 0] width 0 height 0
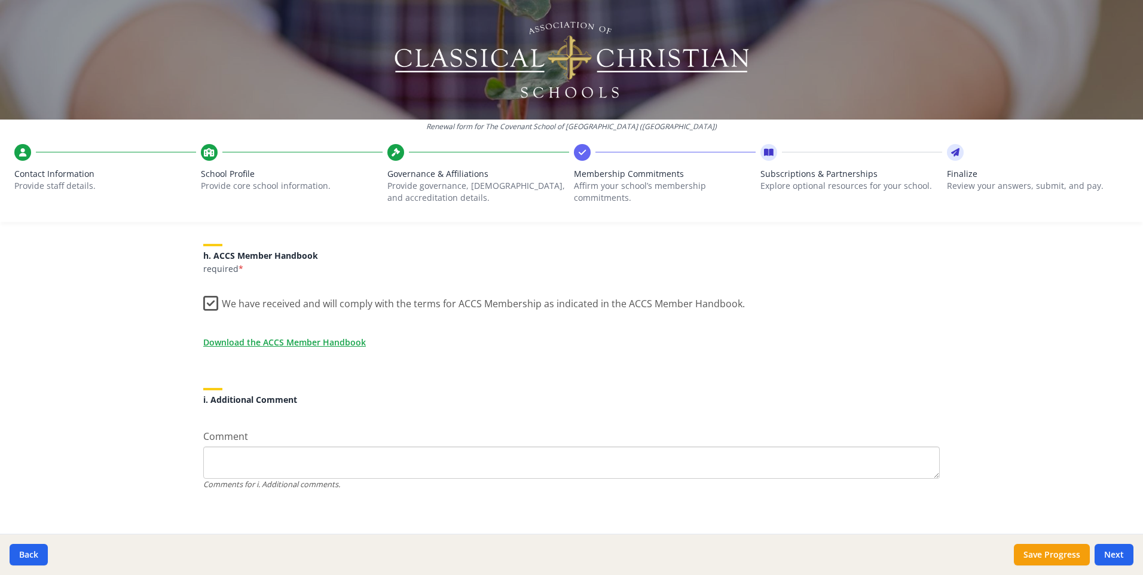
scroll to position [1010, 0]
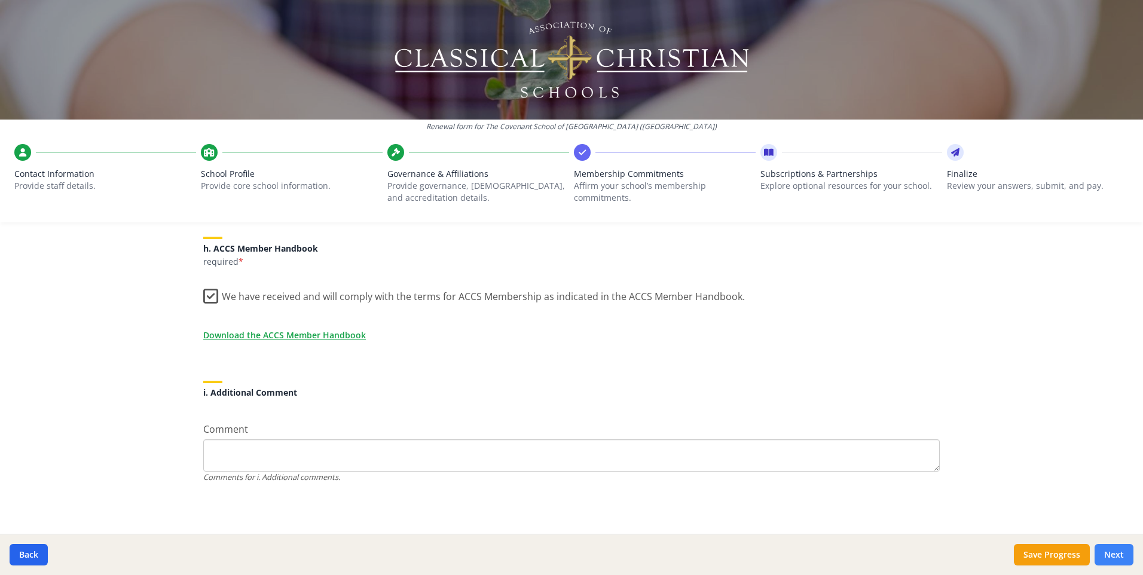
click at [1122, 554] on button "Next" at bounding box center [1114, 555] width 39 height 22
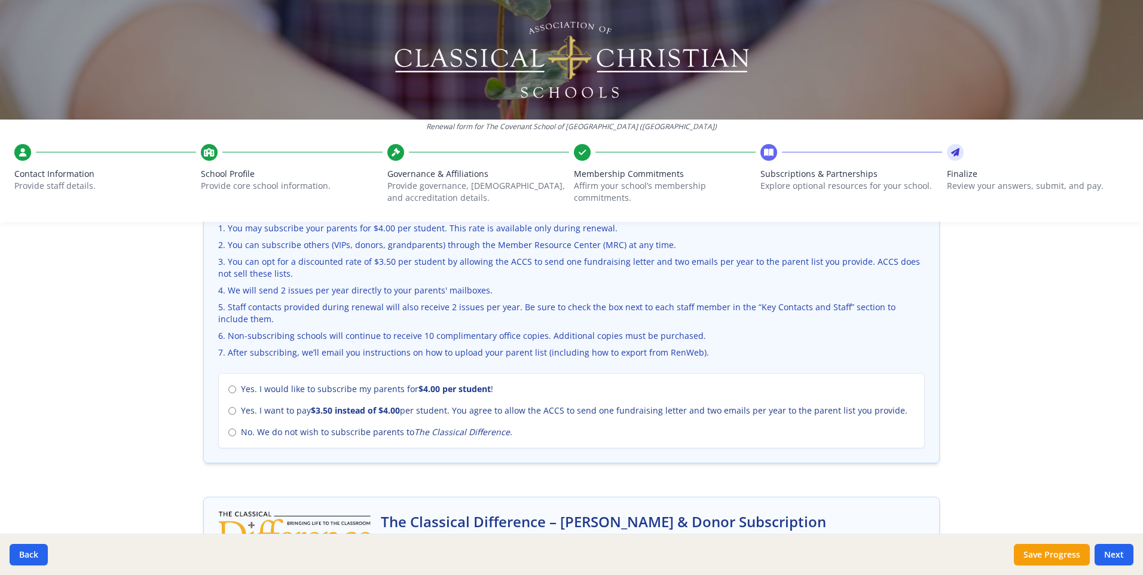
scroll to position [433, 0]
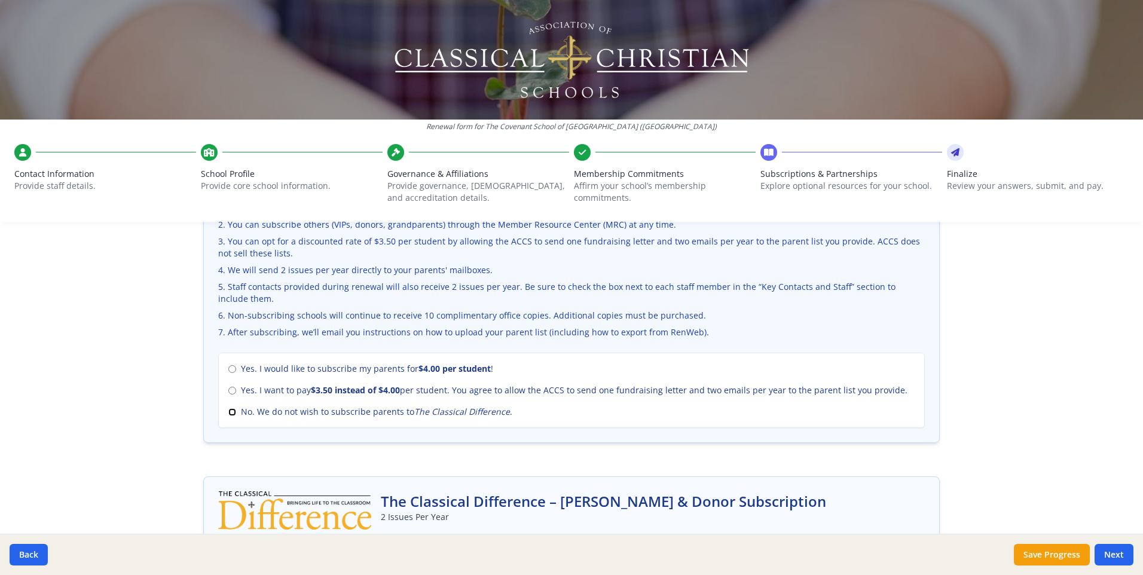
click at [228, 414] on input "No. We do not wish to subscribe parents to The Classical Difference ." at bounding box center [232, 412] width 8 height 8
radio input "true"
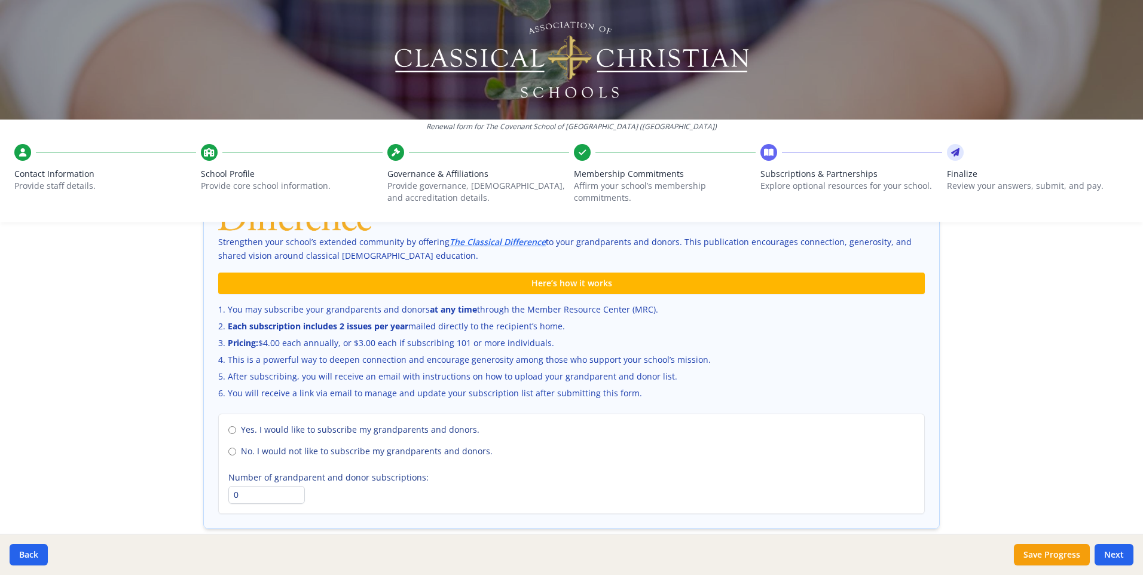
scroll to position [792, 0]
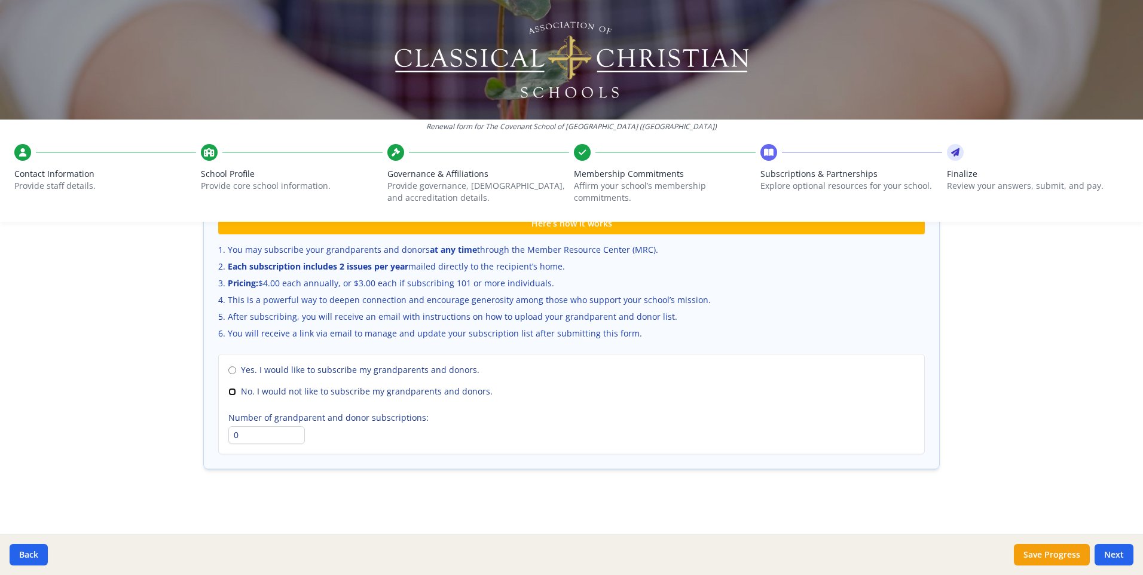
click at [228, 391] on input "No. I would not like to subscribe my grandparents and donors." at bounding box center [232, 392] width 8 height 8
radio input "true"
click at [1124, 552] on button "Next" at bounding box center [1114, 555] width 39 height 22
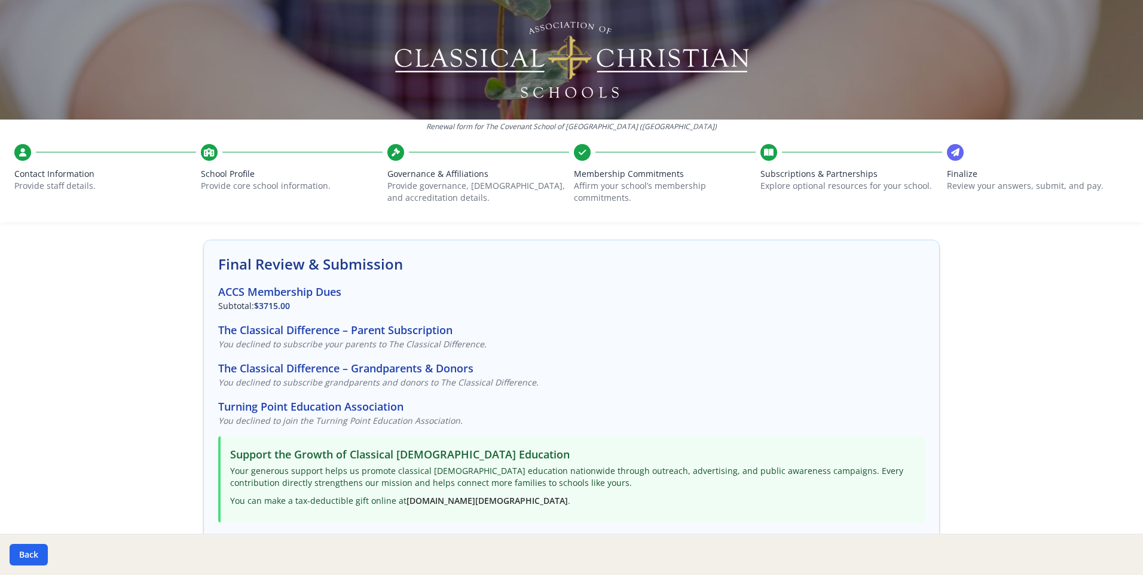
scroll to position [0, 0]
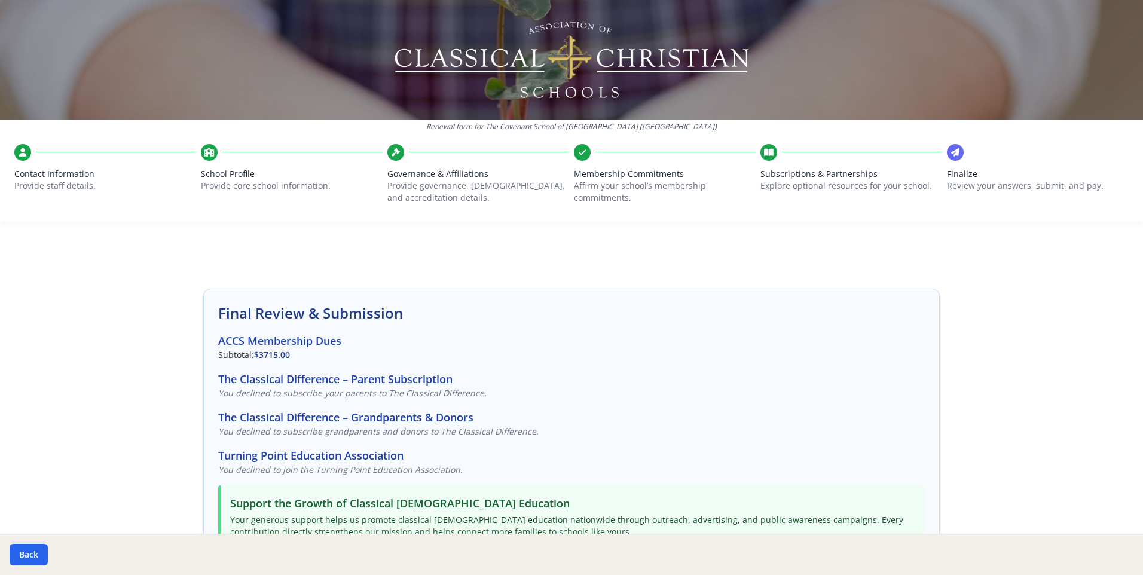
click at [63, 174] on span "Contact Information" at bounding box center [105, 174] width 182 height 12
click at [33, 555] on button "Back" at bounding box center [29, 555] width 38 height 22
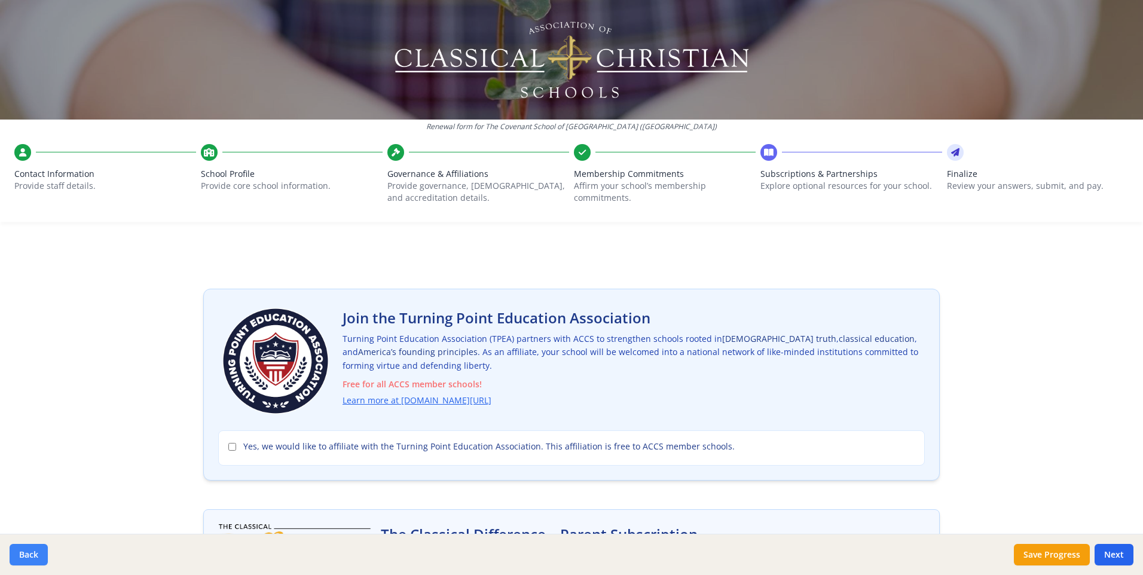
click at [25, 556] on button "Back" at bounding box center [29, 555] width 38 height 22
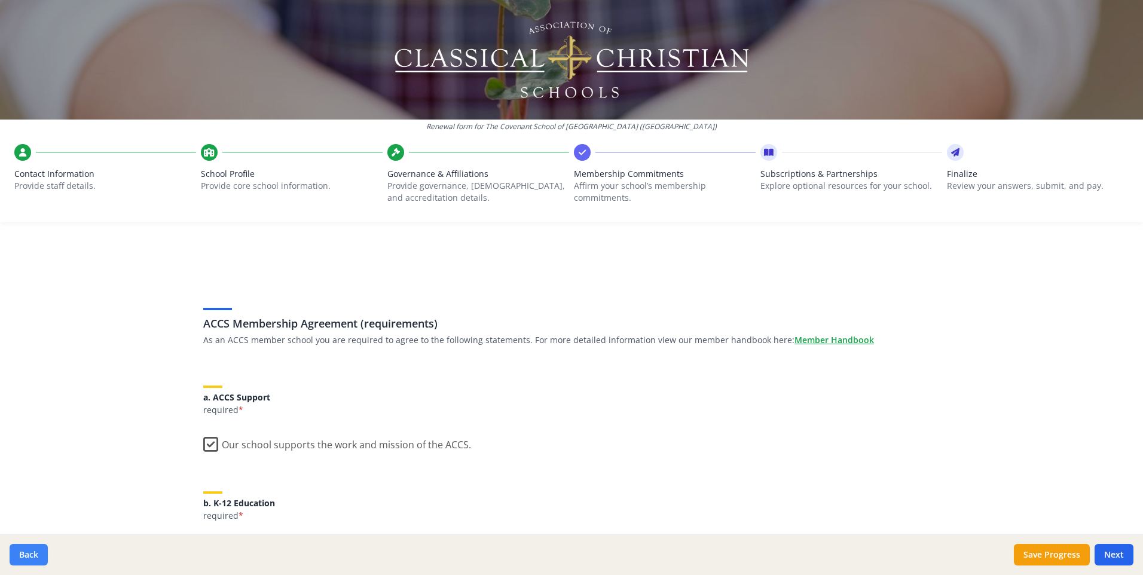
click at [25, 556] on button "Back" at bounding box center [29, 555] width 38 height 22
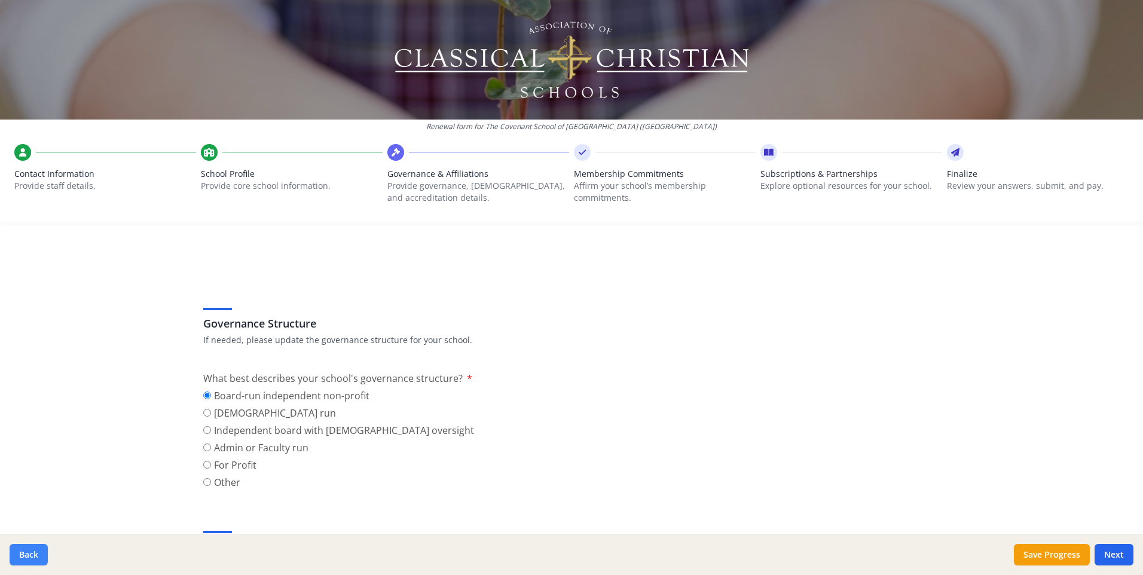
click at [25, 556] on button "Back" at bounding box center [29, 555] width 38 height 22
type input "[PHONE_NUMBER]"
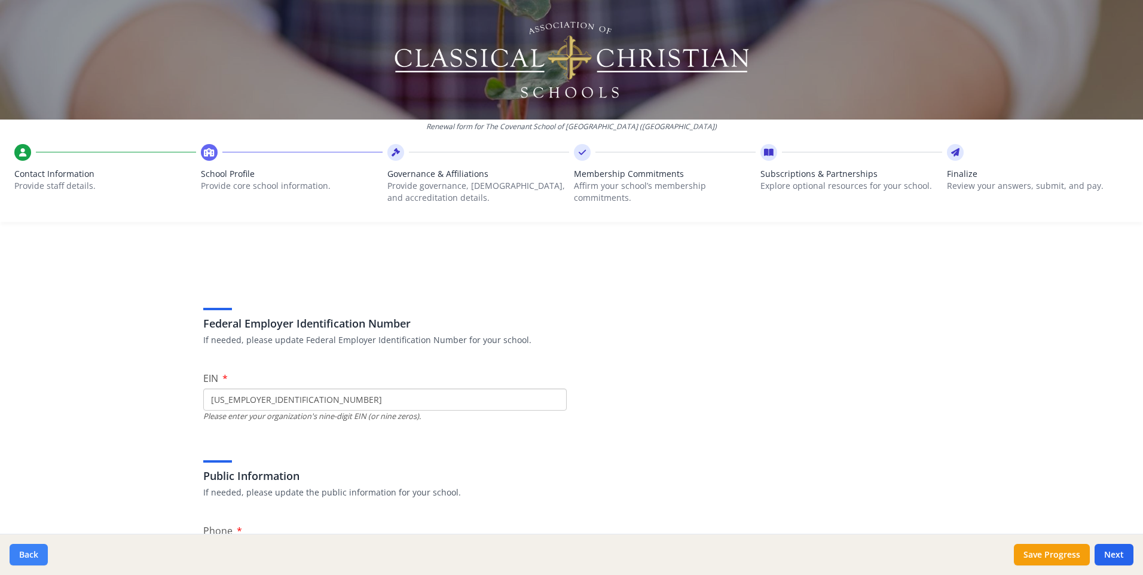
click at [25, 556] on button "Back" at bounding box center [29, 555] width 38 height 22
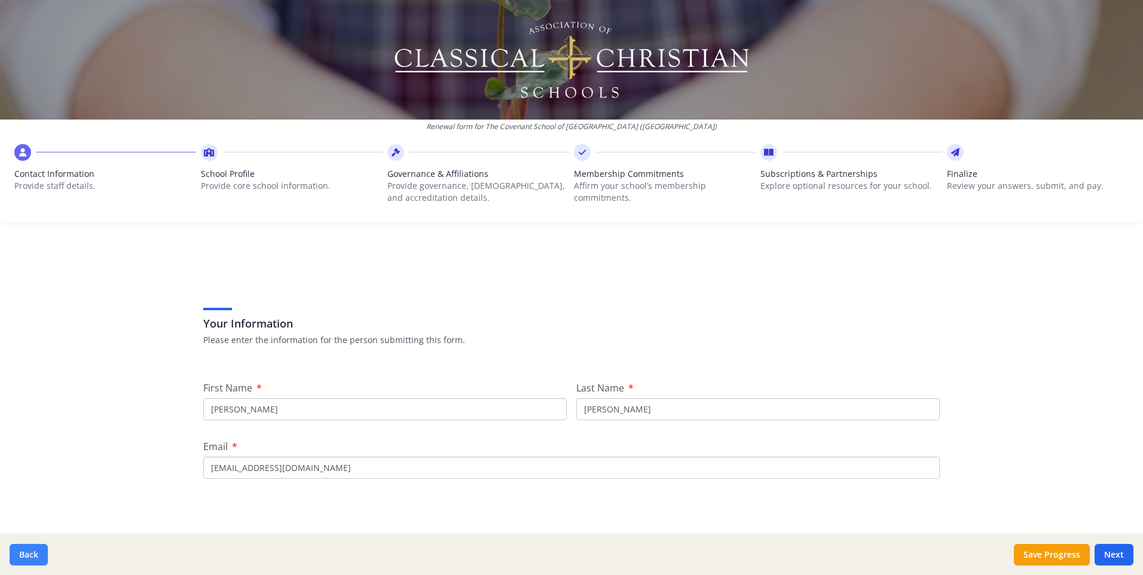
click at [25, 556] on button "Back" at bounding box center [29, 555] width 38 height 22
click at [28, 551] on button "Back" at bounding box center [29, 555] width 38 height 22
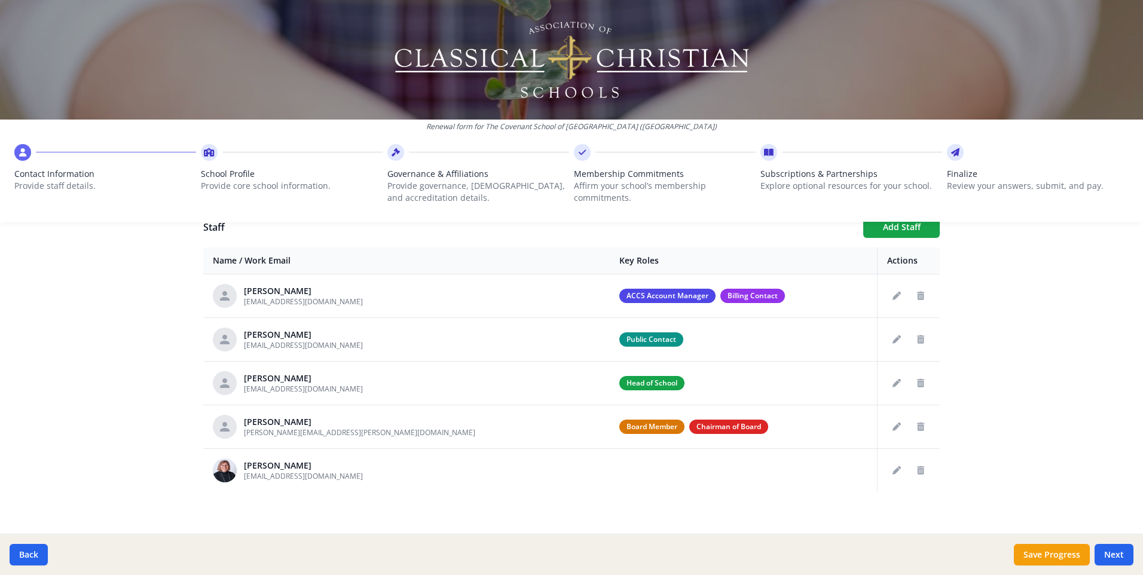
scroll to position [455, 0]
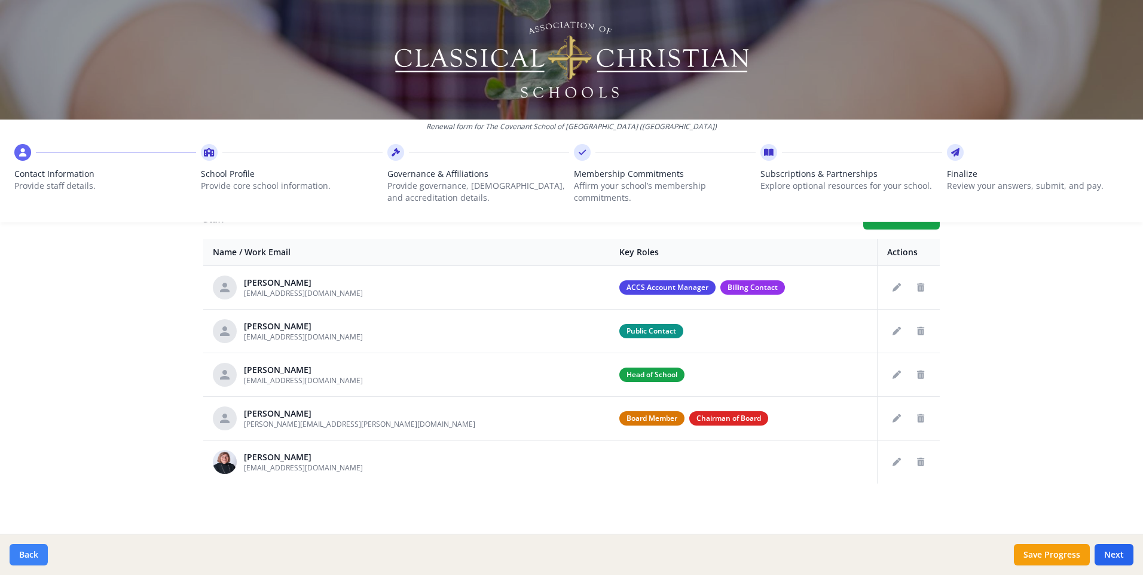
click at [30, 557] on button "Back" at bounding box center [29, 555] width 38 height 22
click at [1120, 554] on button "Next" at bounding box center [1114, 555] width 39 height 22
type input "[PHONE_NUMBER]"
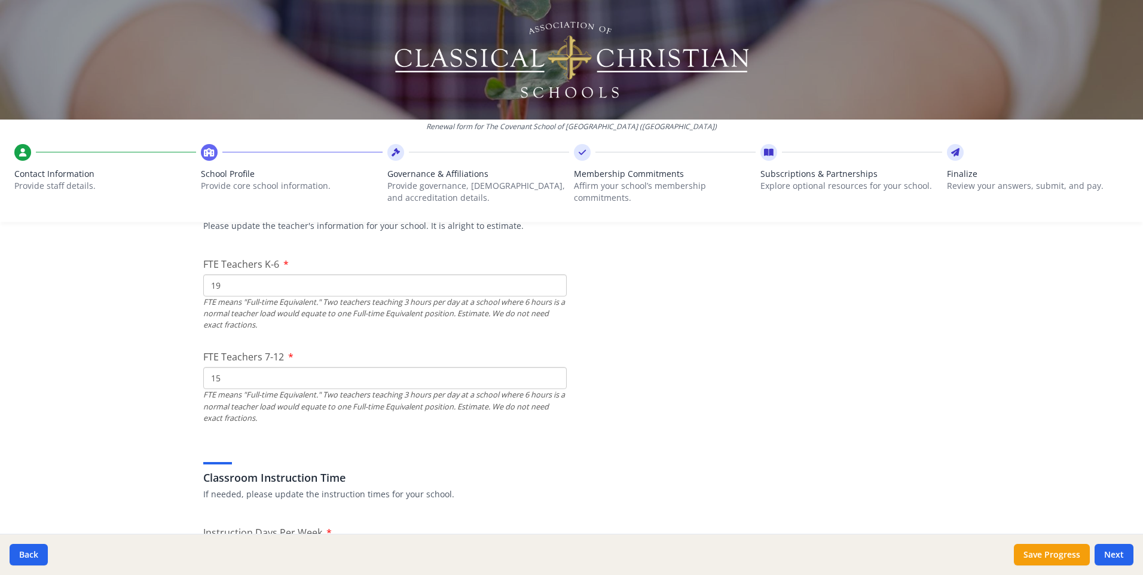
scroll to position [718, 0]
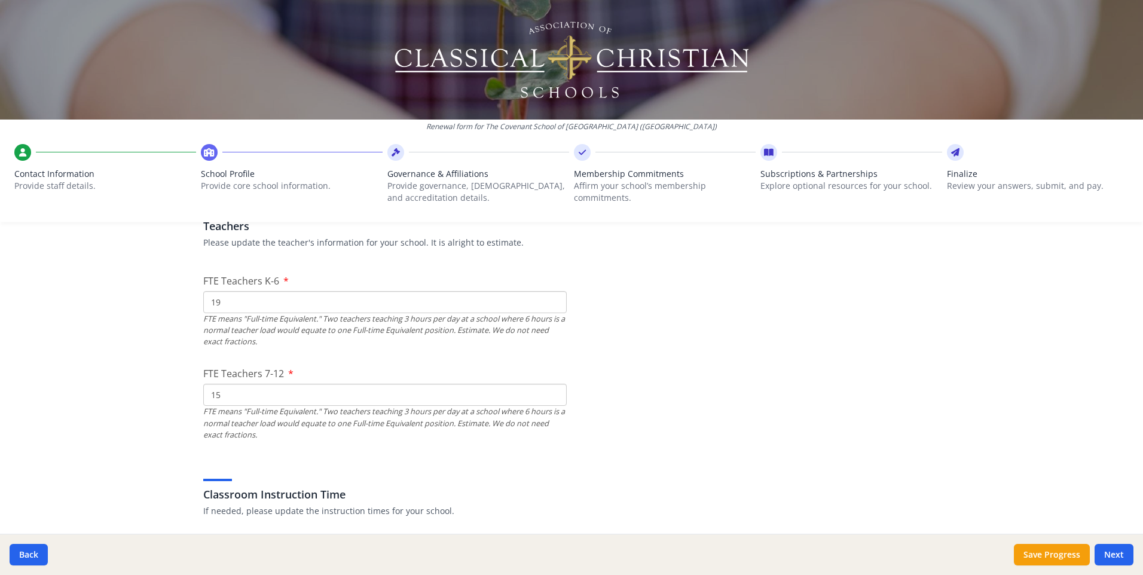
click at [231, 303] on input "19" at bounding box center [385, 302] width 364 height 22
type input "17"
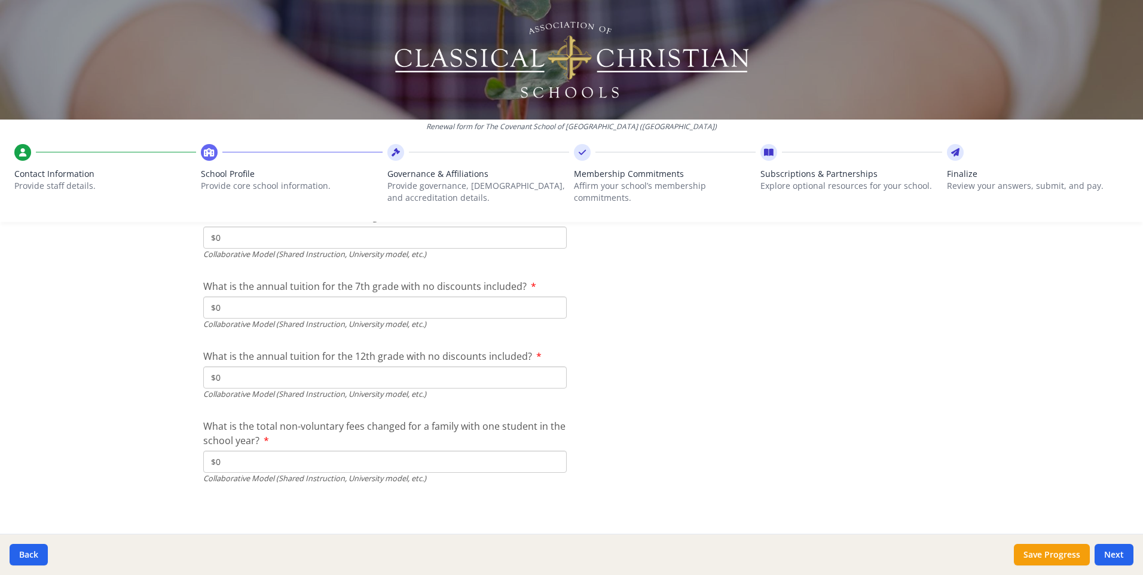
scroll to position [4008, 0]
click at [1113, 556] on button "Next" at bounding box center [1114, 555] width 39 height 22
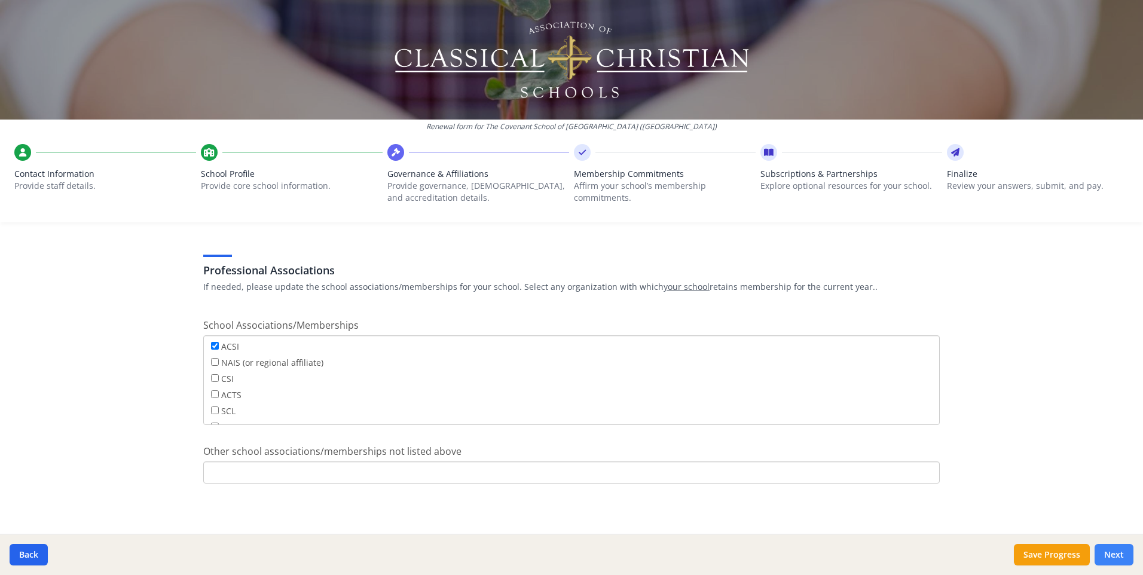
click at [1117, 552] on button "Next" at bounding box center [1114, 555] width 39 height 22
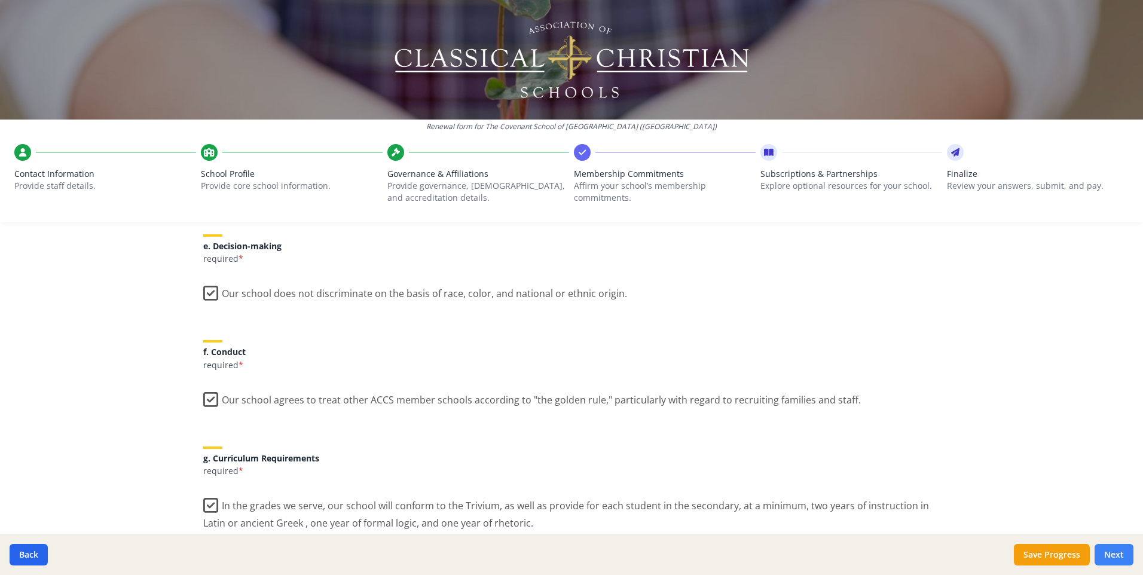
click at [1118, 555] on button "Next" at bounding box center [1114, 555] width 39 height 22
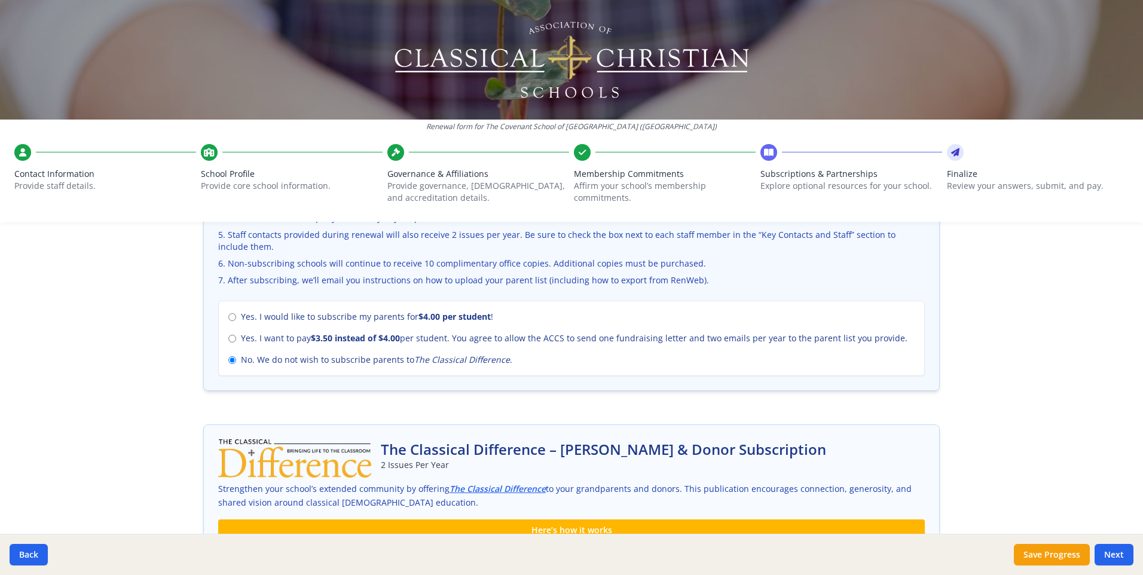
scroll to position [612, 0]
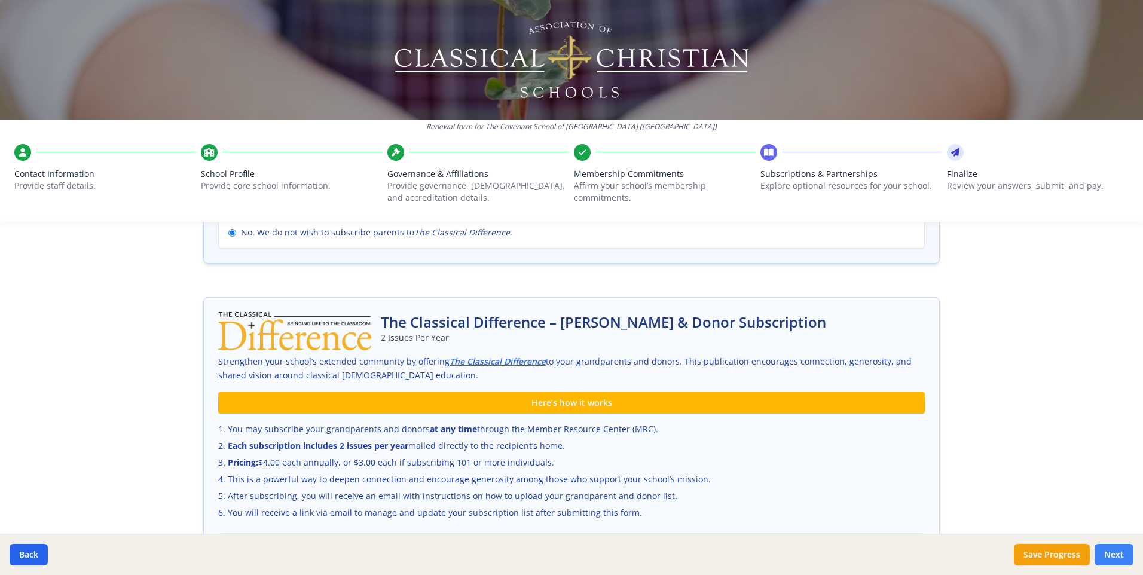
click at [1115, 556] on button "Next" at bounding box center [1114, 555] width 39 height 22
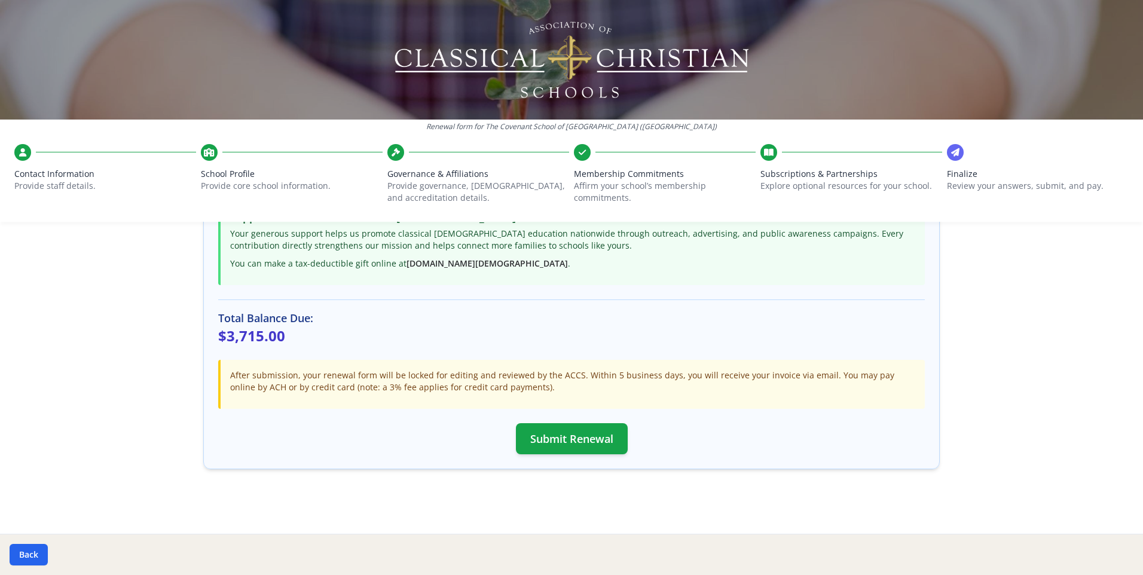
scroll to position [286, 0]
click at [577, 437] on button "Submit Renewal" at bounding box center [572, 438] width 112 height 31
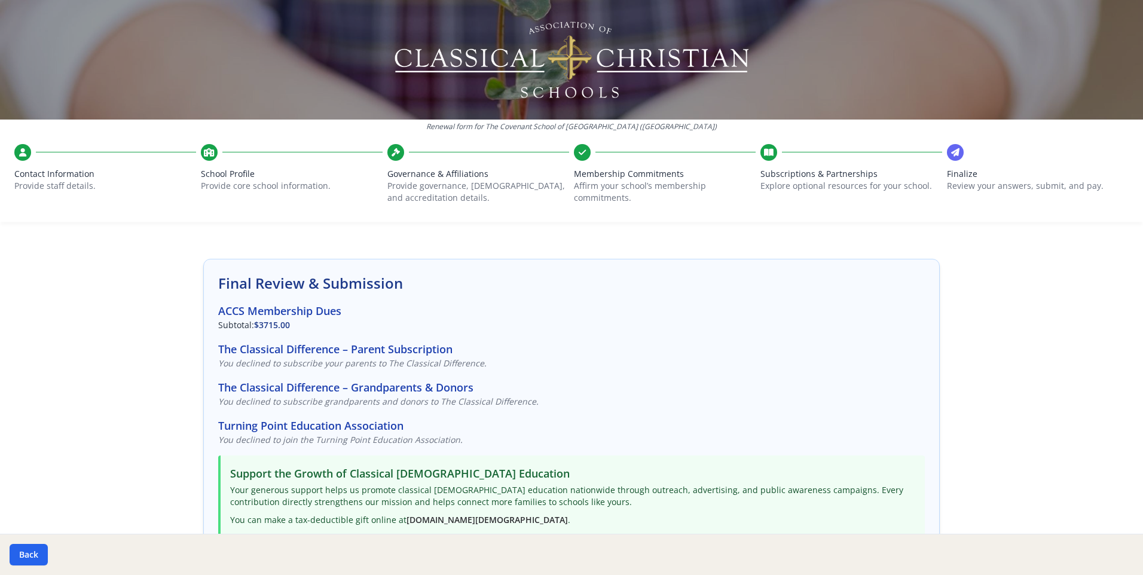
scroll to position [0, 0]
